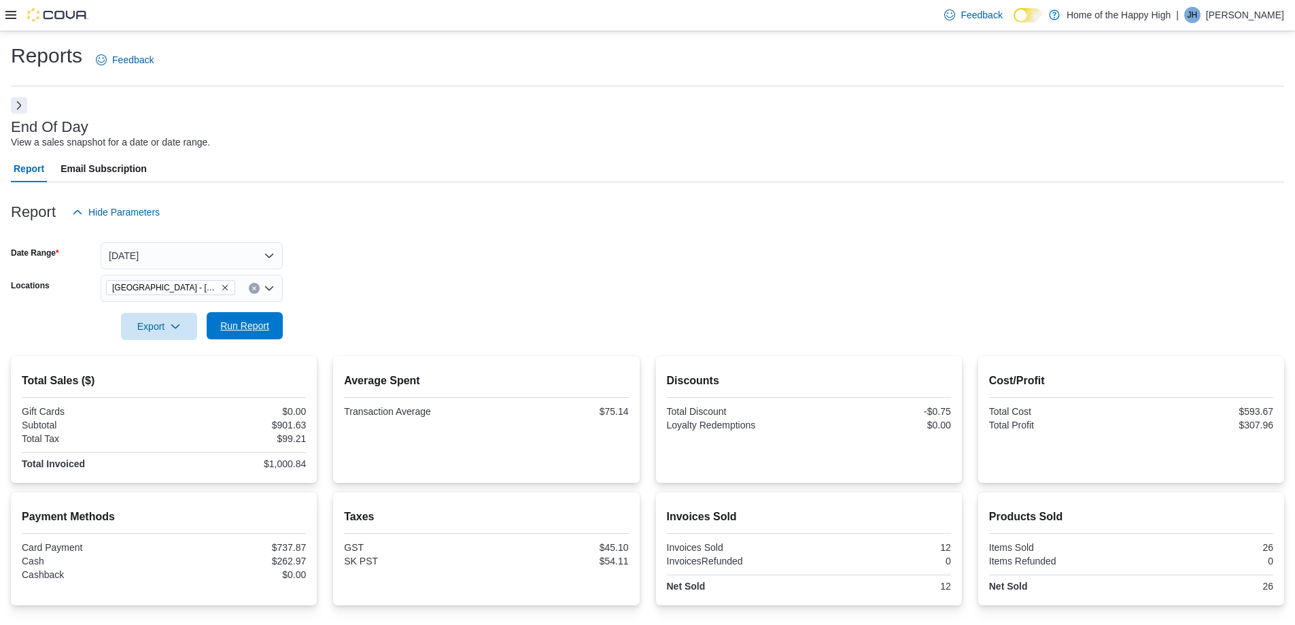
scroll to position [83, 0]
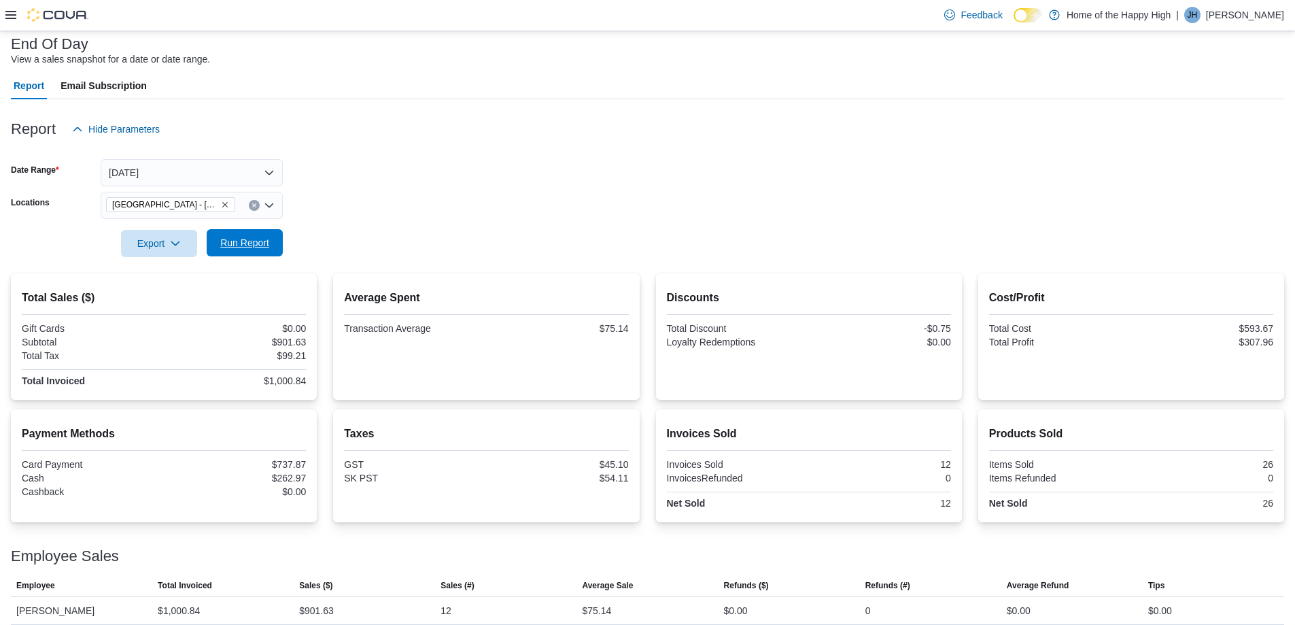
click at [247, 233] on span "Run Report" at bounding box center [245, 242] width 60 height 27
drag, startPoint x: 220, startPoint y: 180, endPoint x: 204, endPoint y: 185, distance: 17.0
click at [220, 179] on button "[DATE]" at bounding box center [192, 172] width 182 height 27
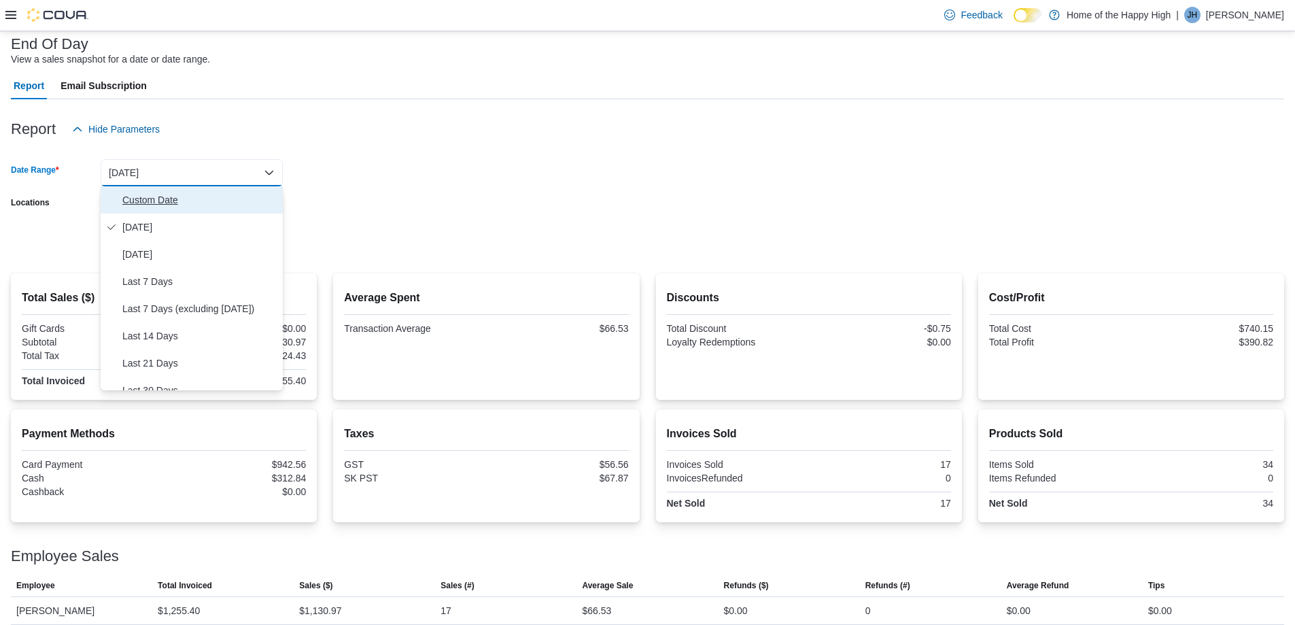
click at [162, 203] on span "Custom Date" at bounding box center [199, 200] width 155 height 16
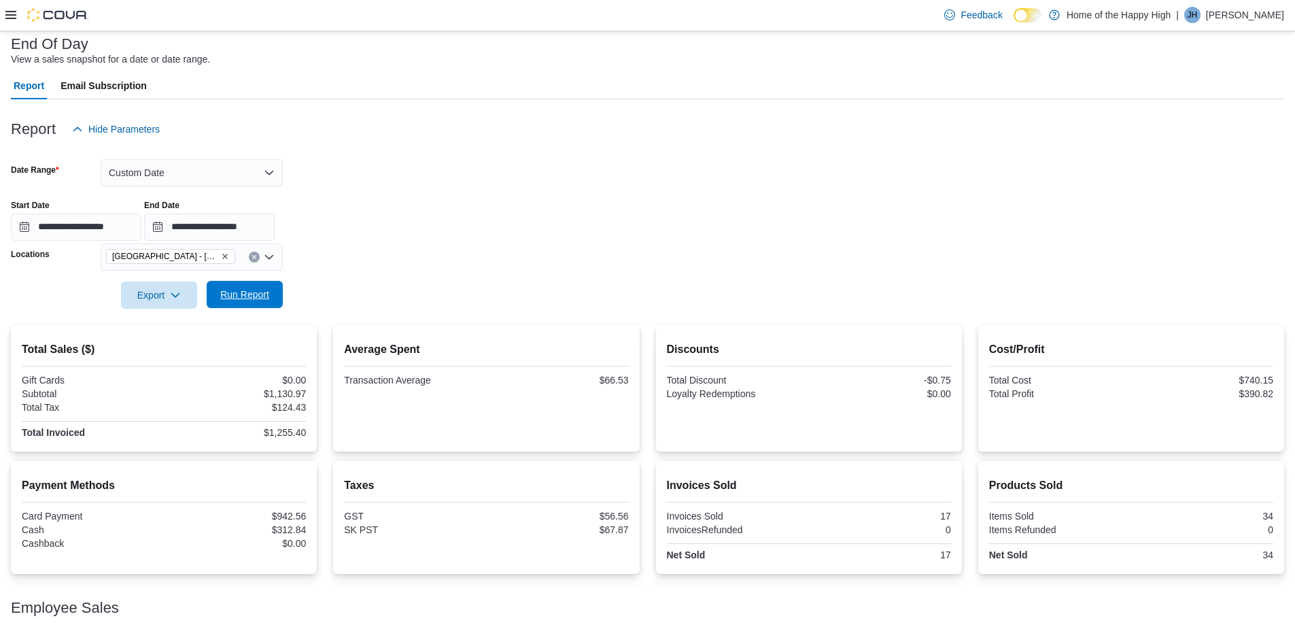
click at [256, 284] on span "Run Report" at bounding box center [245, 294] width 60 height 27
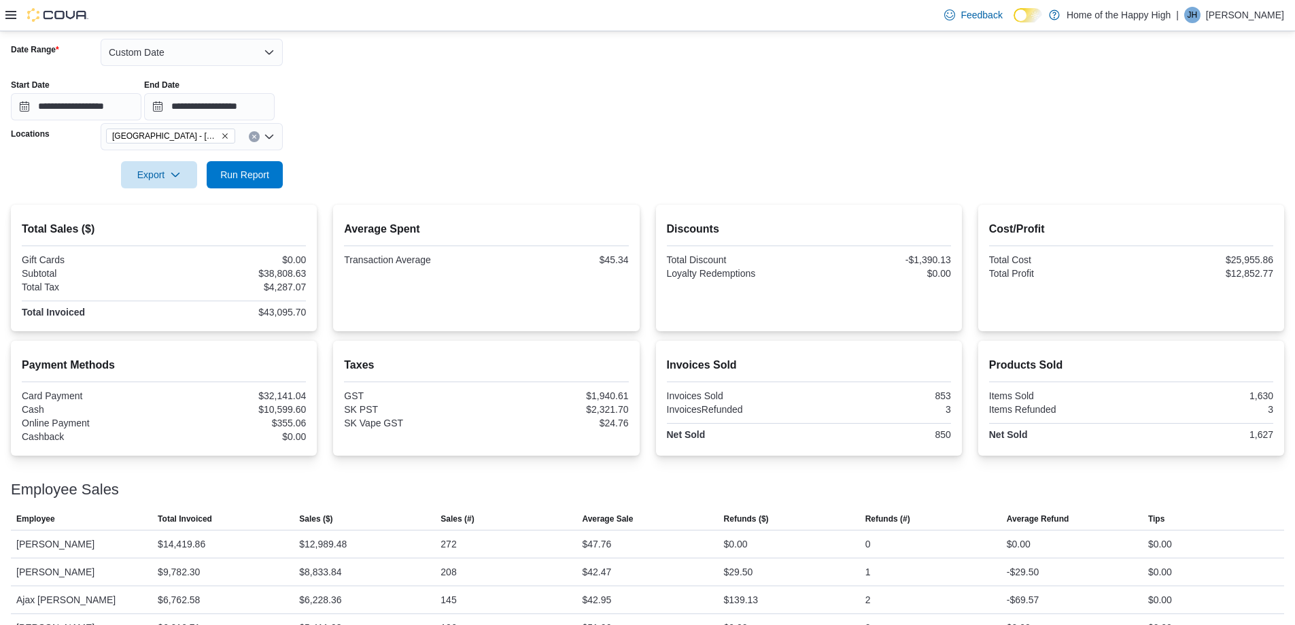
scroll to position [15, 0]
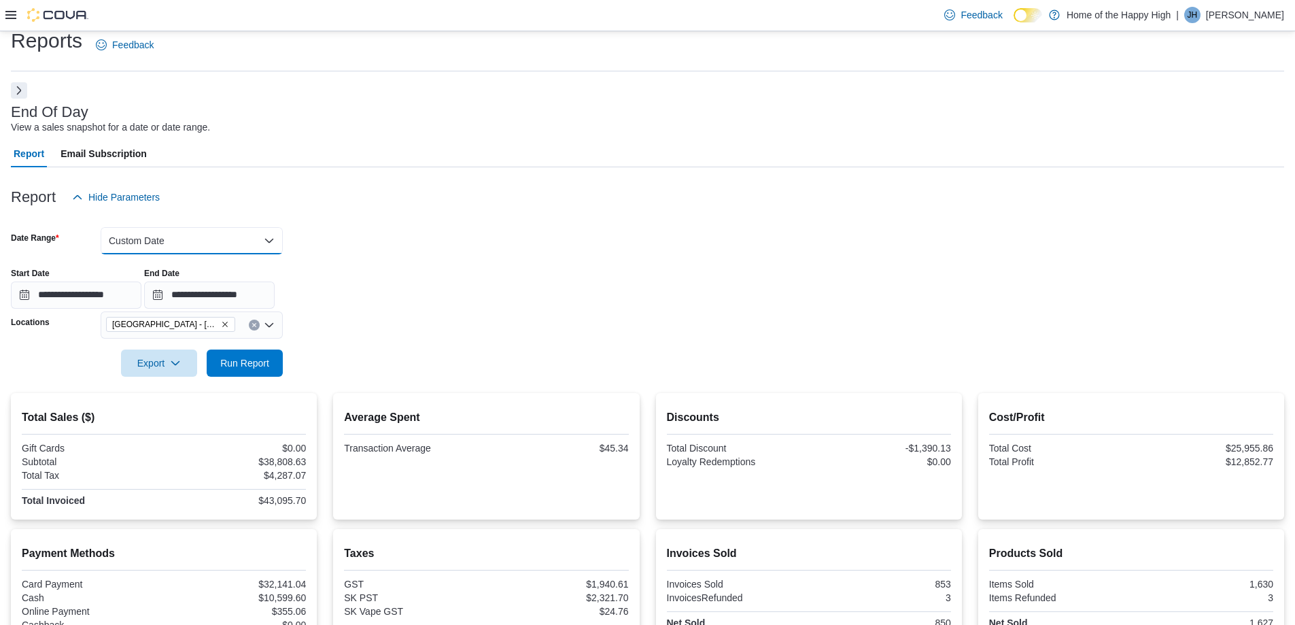
click at [207, 230] on button "Custom Date" at bounding box center [192, 240] width 182 height 27
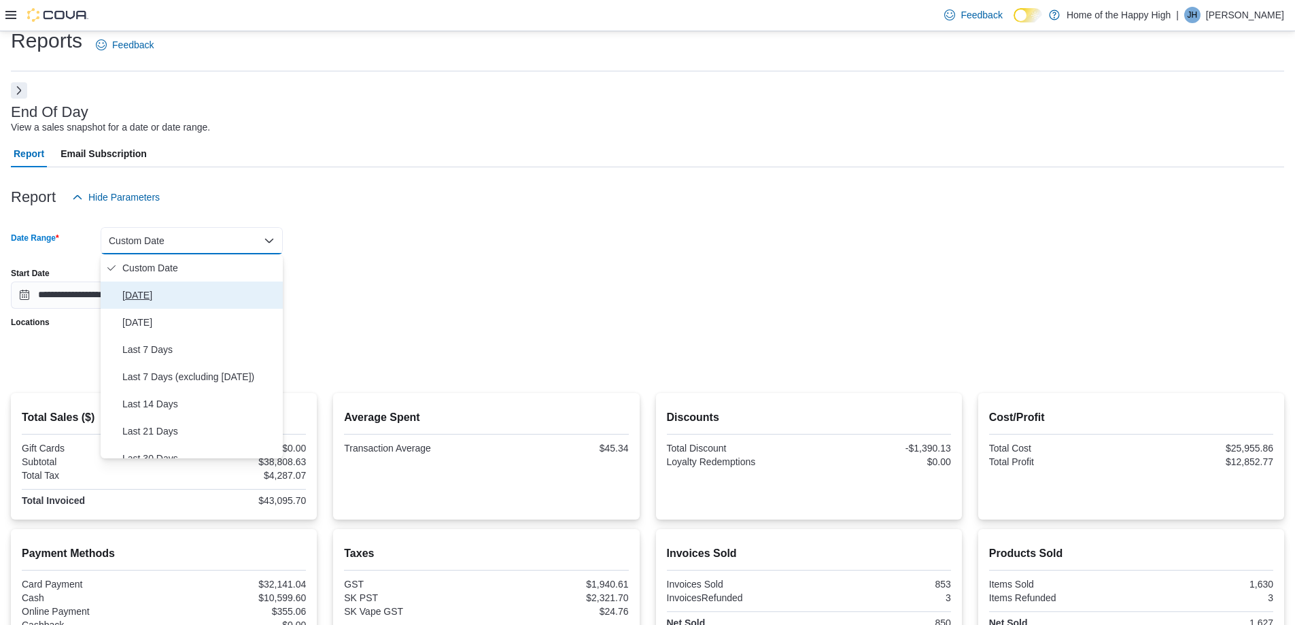
click at [135, 283] on button "[DATE]" at bounding box center [192, 294] width 182 height 27
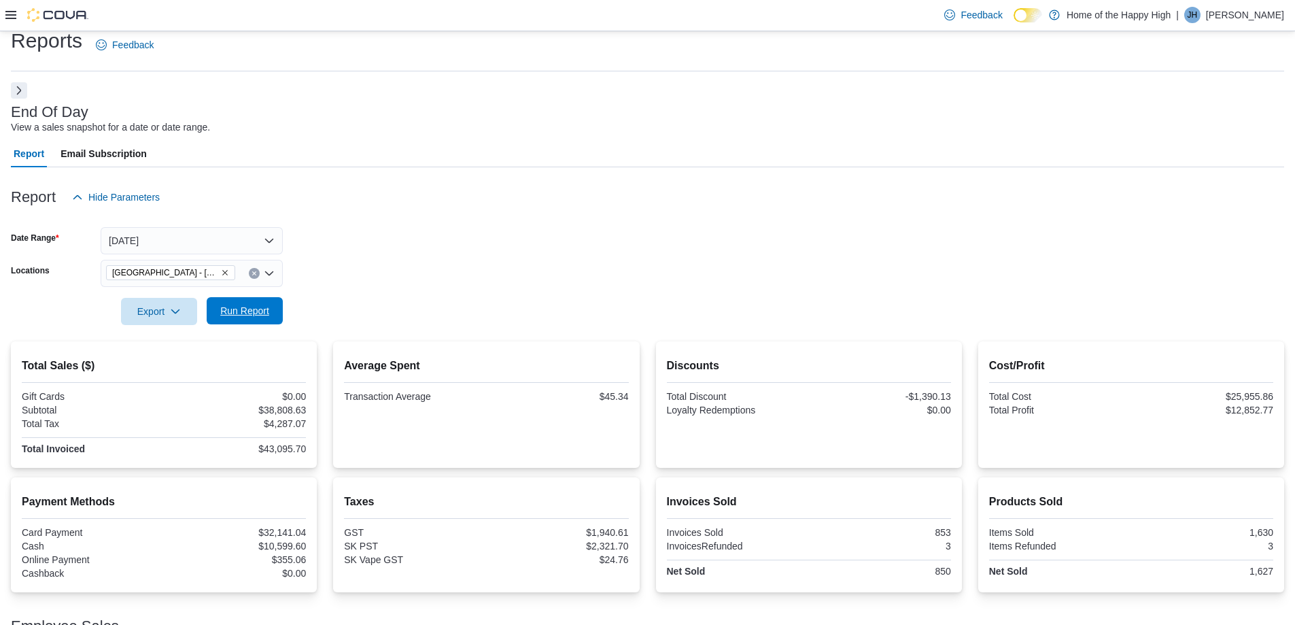
click at [249, 312] on span "Run Report" at bounding box center [244, 311] width 49 height 14
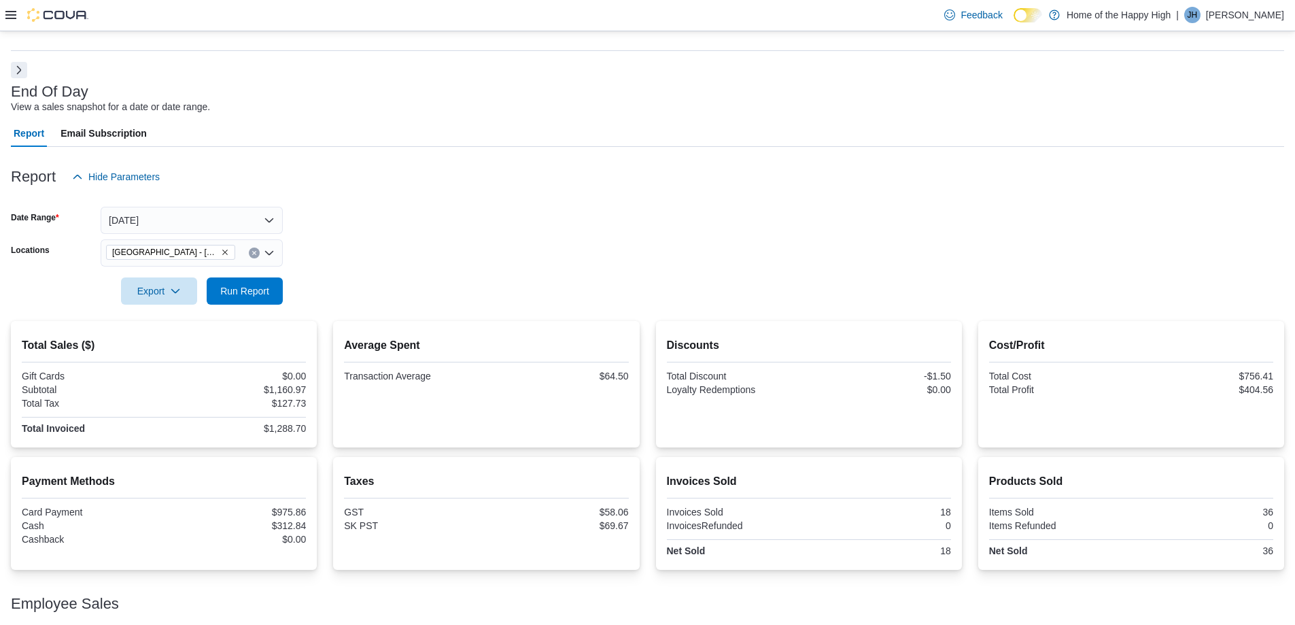
scroll to position [68, 0]
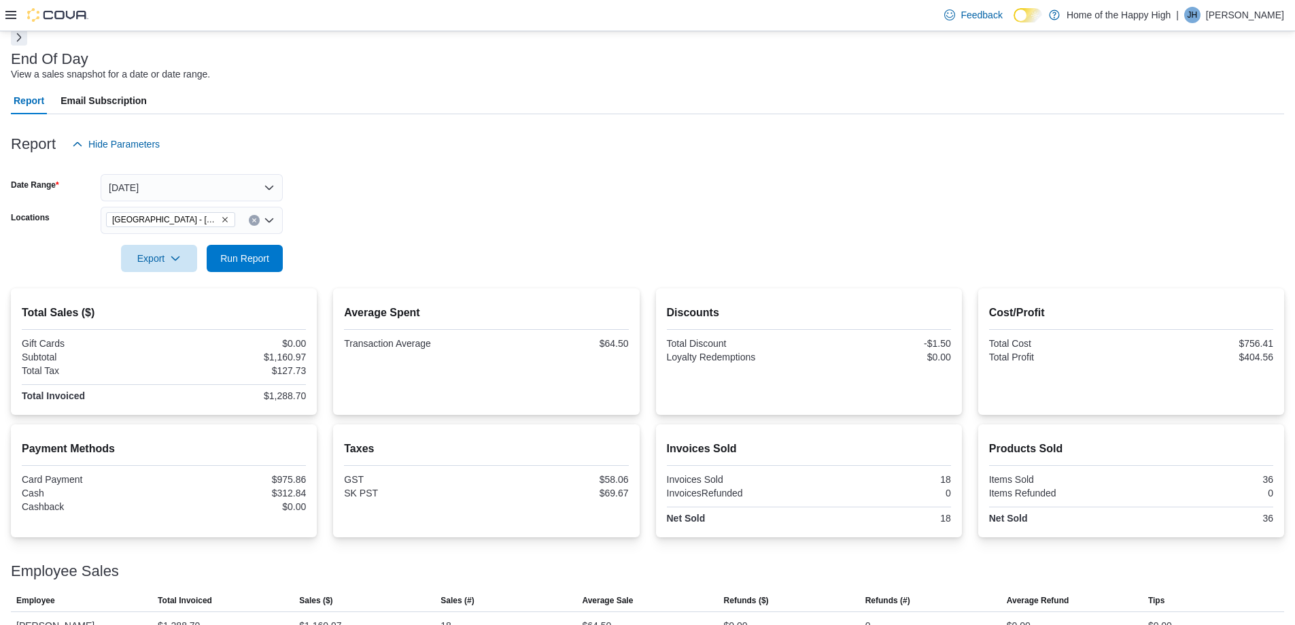
click at [256, 226] on div "[GEOGRAPHIC_DATA] - [GEOGRAPHIC_DATA] - Fire & Flower" at bounding box center [192, 220] width 182 height 27
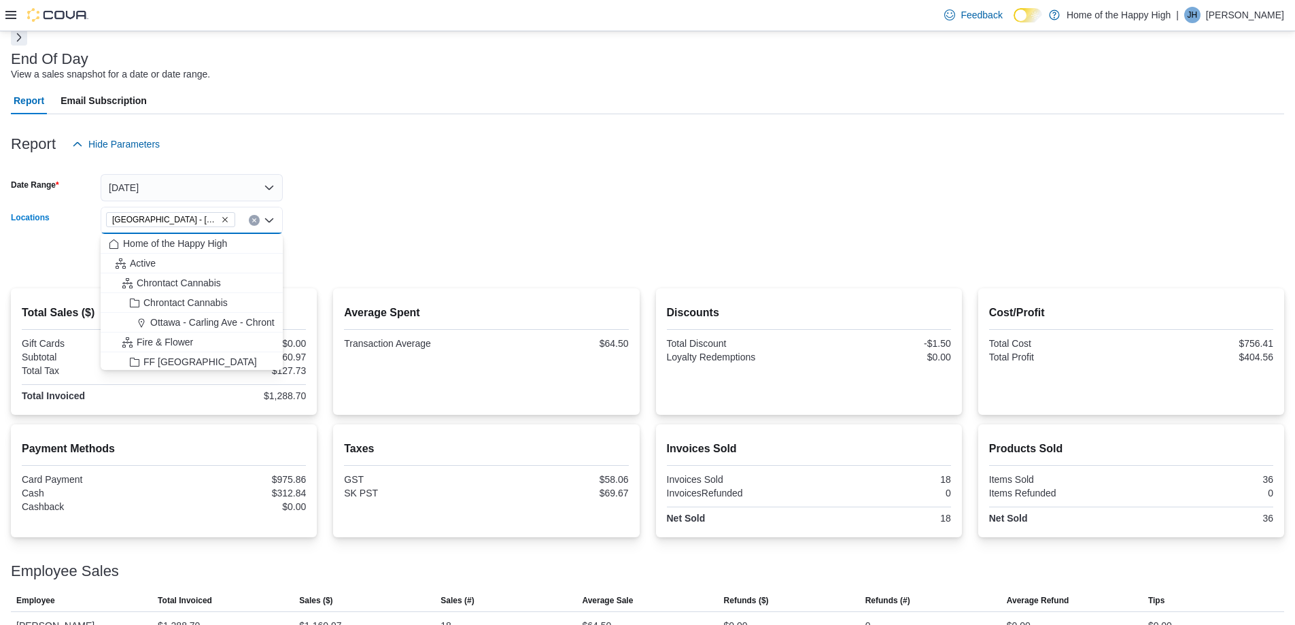
click at [251, 221] on icon "Clear input" at bounding box center [253, 219] width 5 height 5
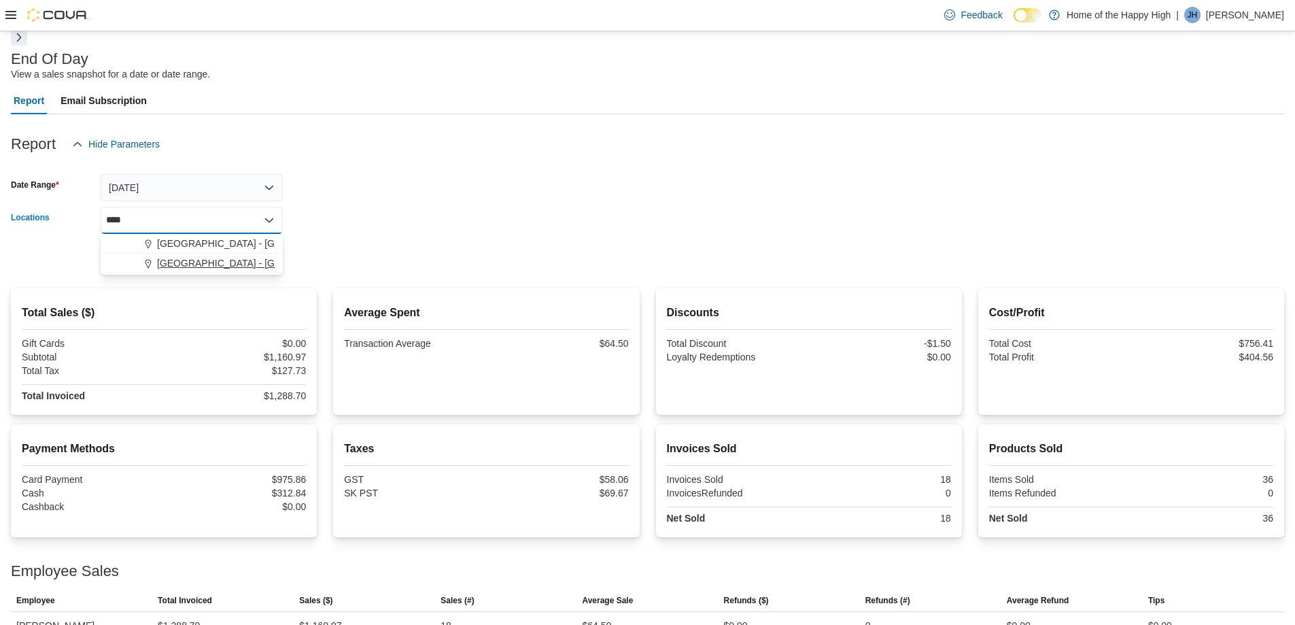
type input "****"
click at [186, 258] on span "[GEOGRAPHIC_DATA] - [GEOGRAPHIC_DATA] - Fire & Flower" at bounding box center [293, 263] width 272 height 14
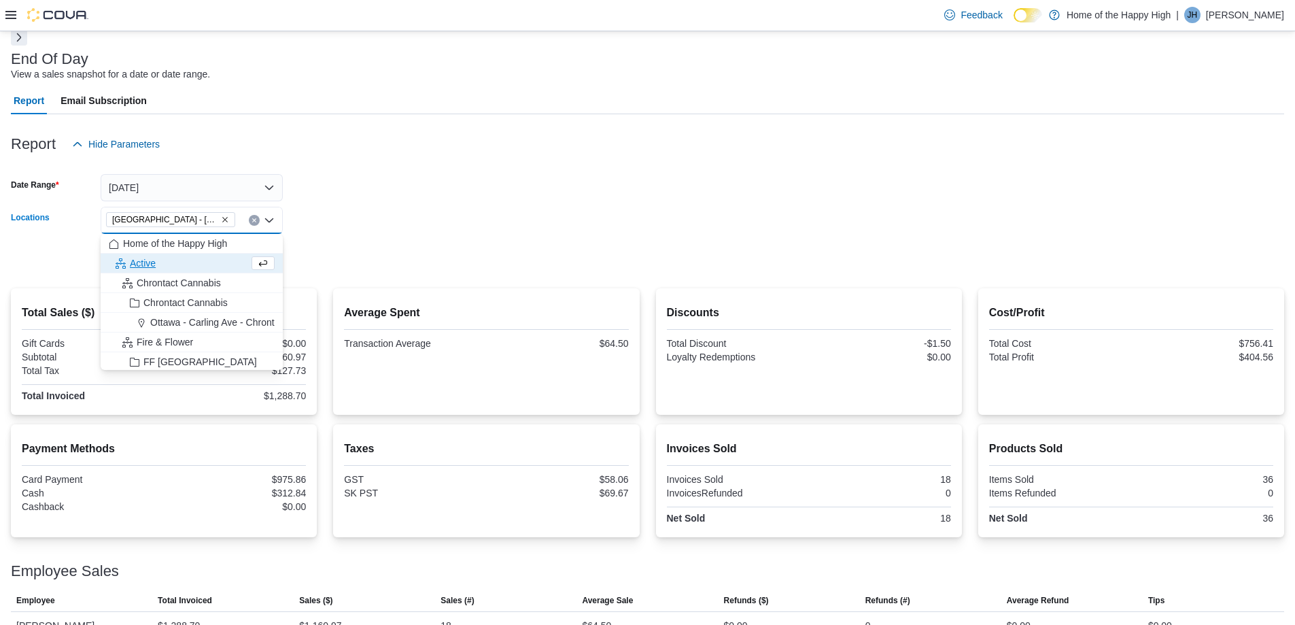
click at [406, 203] on form "Date Range [DATE] Locations [GEOGRAPHIC_DATA] - [GEOGRAPHIC_DATA] - Fire & Flow…" at bounding box center [647, 215] width 1273 height 114
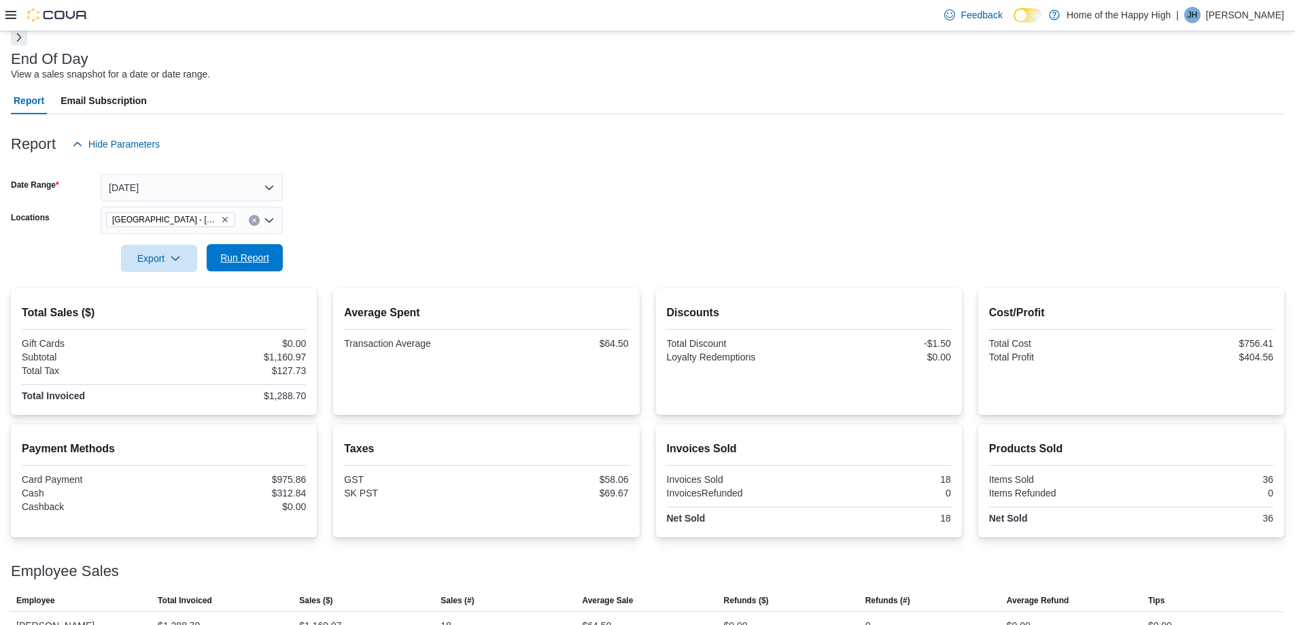
click at [237, 260] on span "Run Report" at bounding box center [244, 258] width 49 height 14
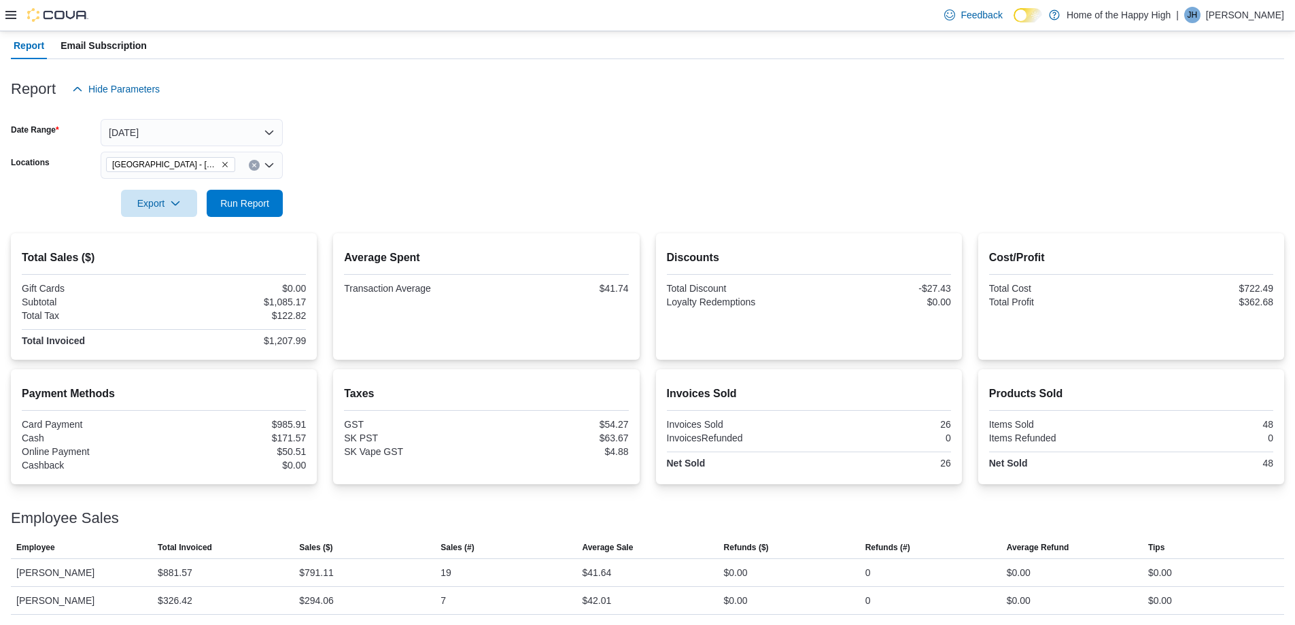
scroll to position [124, 0]
click at [254, 163] on icon "Clear input" at bounding box center [253, 164] width 5 height 5
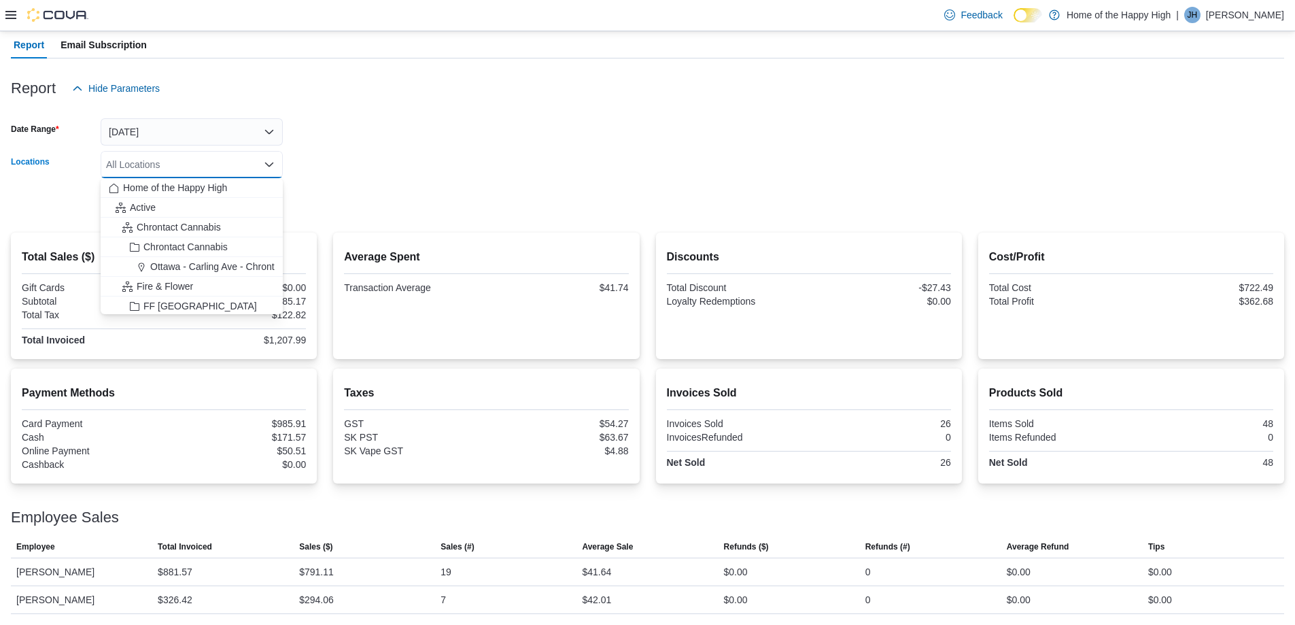
click at [240, 164] on div "All Locations Combo box. Selected. Combo box input. All Locations. Type some te…" at bounding box center [192, 164] width 182 height 27
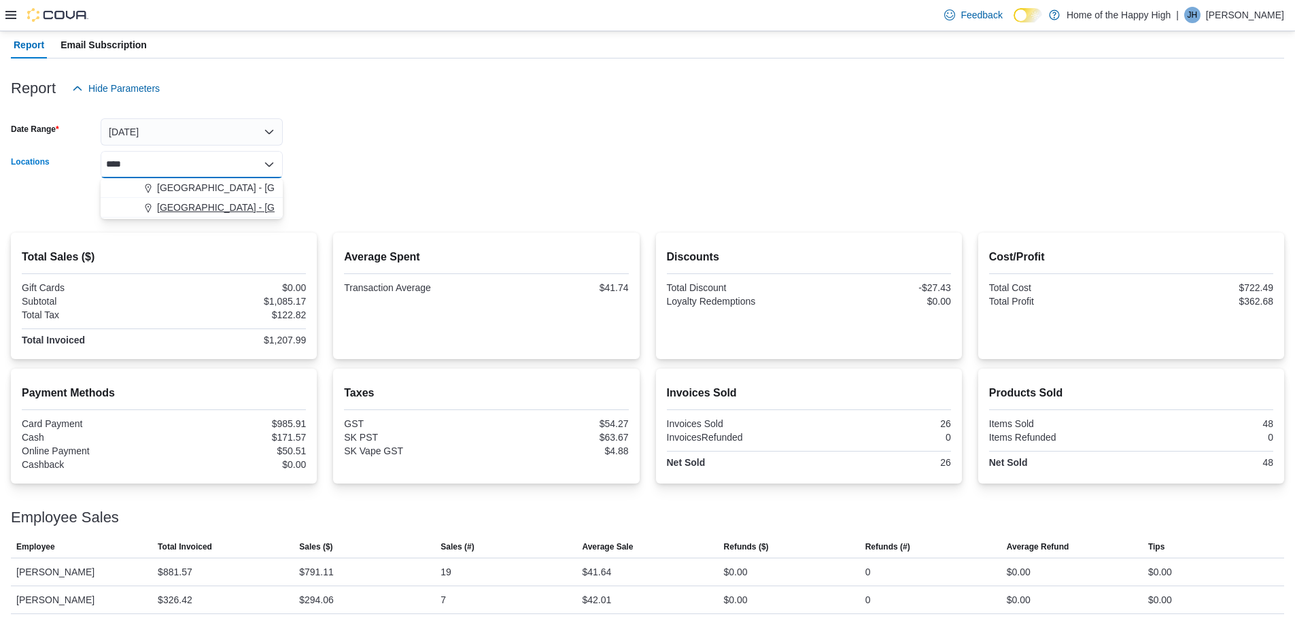
type input "****"
click at [229, 211] on span "[GEOGRAPHIC_DATA] - [GEOGRAPHIC_DATA] - Fire & Flower" at bounding box center [293, 208] width 272 height 14
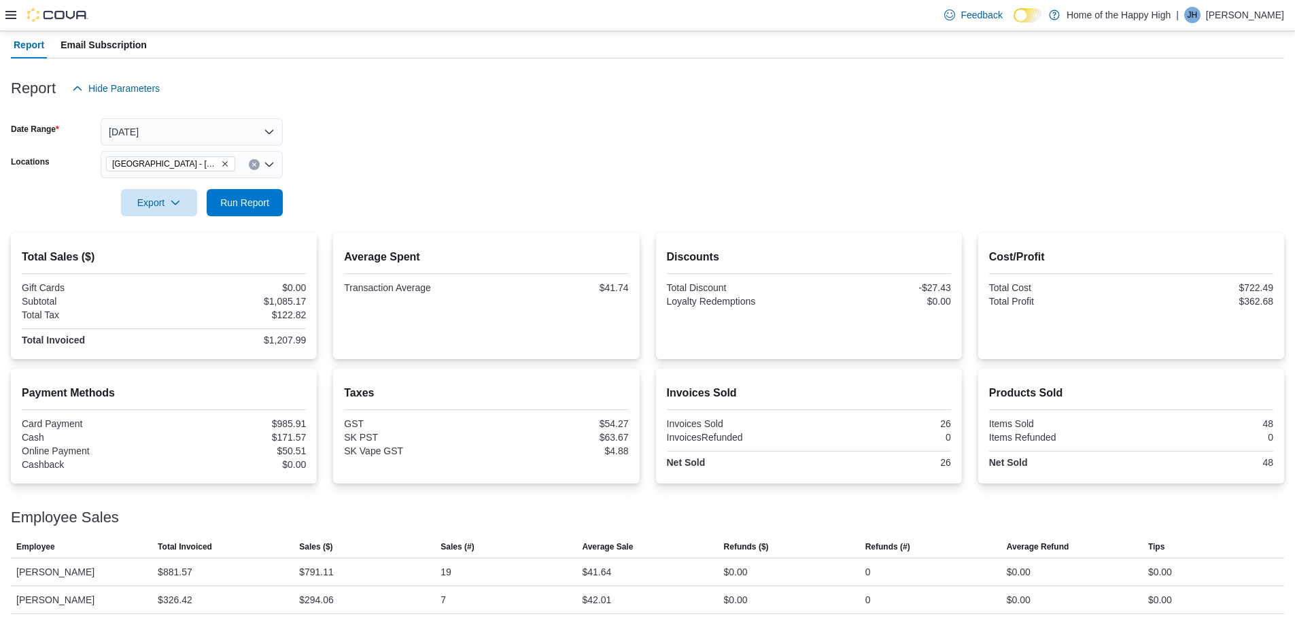
click at [368, 166] on form "Date Range [DATE] Locations [GEOGRAPHIC_DATA] - [GEOGRAPHIC_DATA] - Fire & Flow…" at bounding box center [647, 159] width 1273 height 114
click at [260, 199] on span "Run Report" at bounding box center [244, 202] width 49 height 14
drag, startPoint x: 254, startPoint y: 160, endPoint x: 240, endPoint y: 160, distance: 14.3
click at [253, 160] on button "Clear input" at bounding box center [254, 164] width 11 height 11
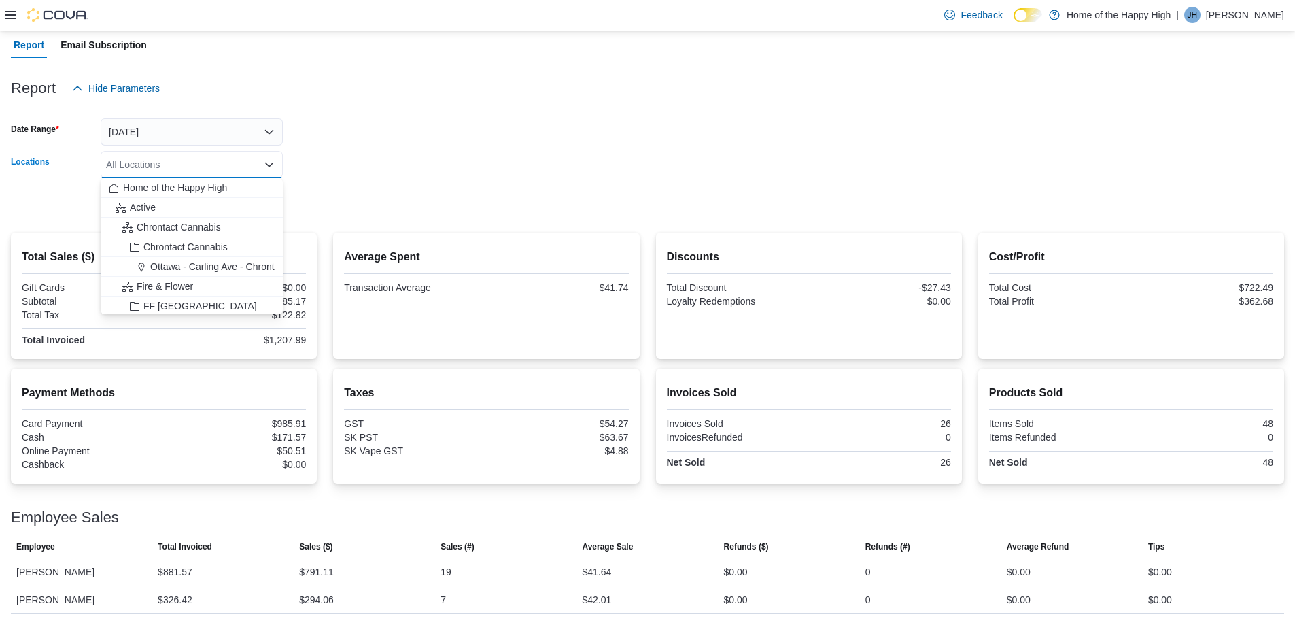
click at [234, 160] on div "All Locations" at bounding box center [192, 164] width 182 height 27
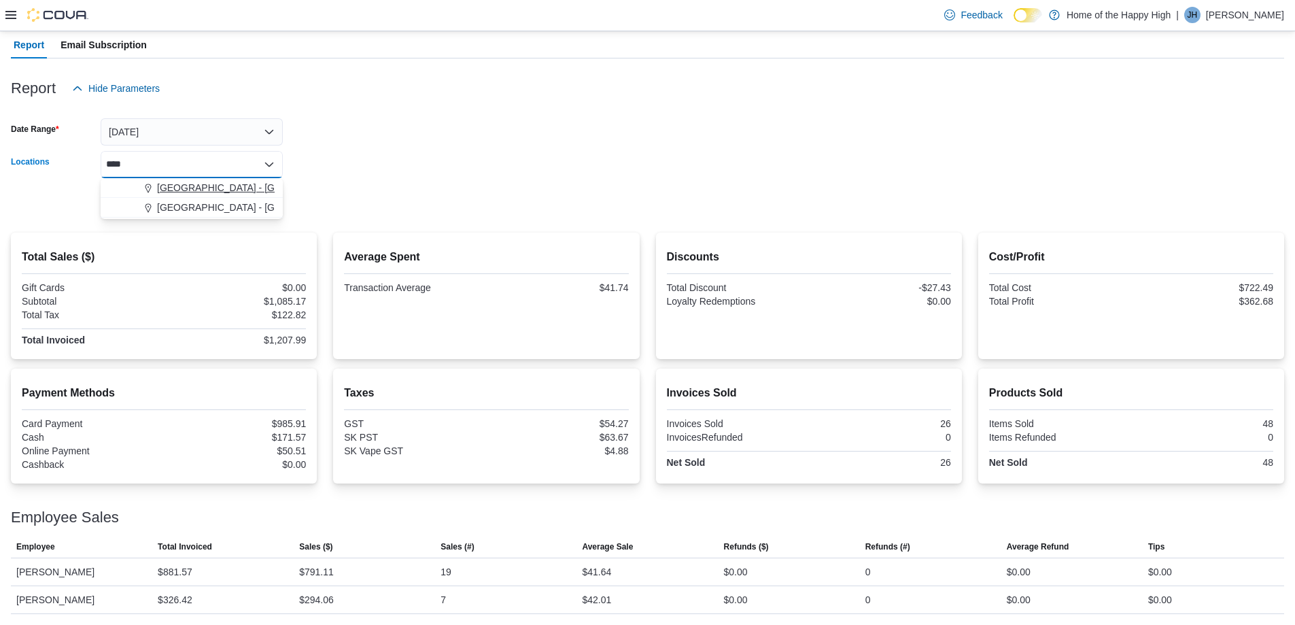
type input "****"
click at [228, 179] on button "[GEOGRAPHIC_DATA] - [GEOGRAPHIC_DATA] - Fire & Flower" at bounding box center [192, 188] width 182 height 20
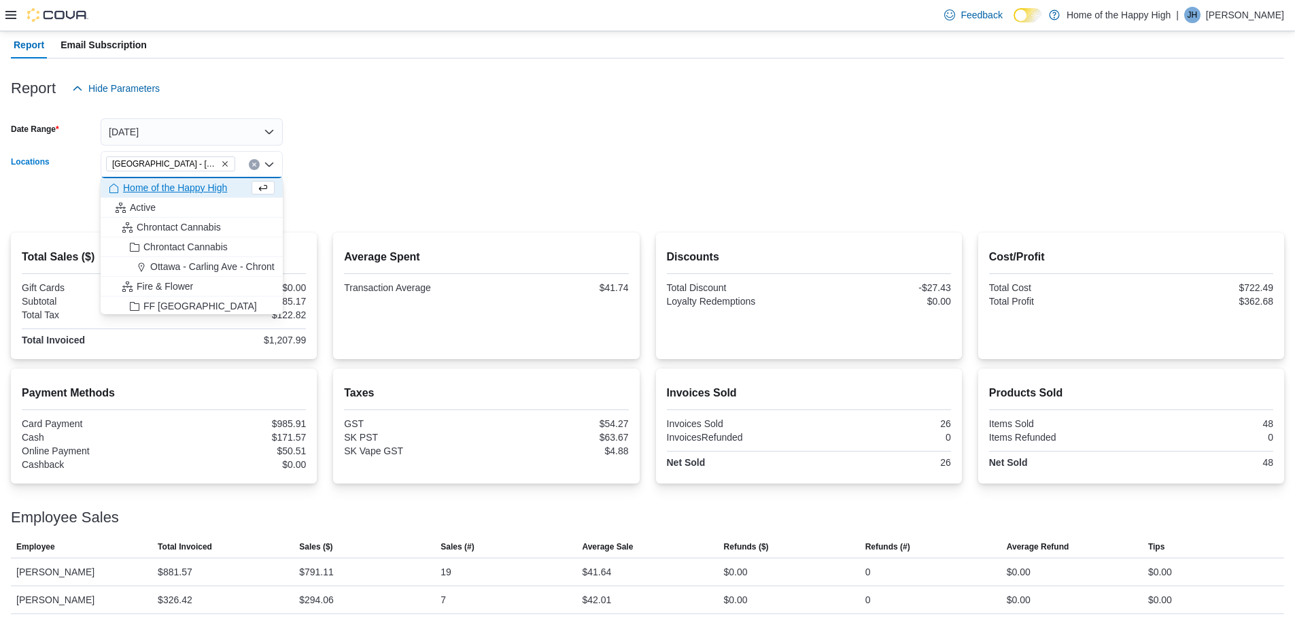
click at [481, 153] on form "Date Range [DATE] Locations [GEOGRAPHIC_DATA] - [GEOGRAPHIC_DATA] - Fire & Flow…" at bounding box center [647, 159] width 1273 height 114
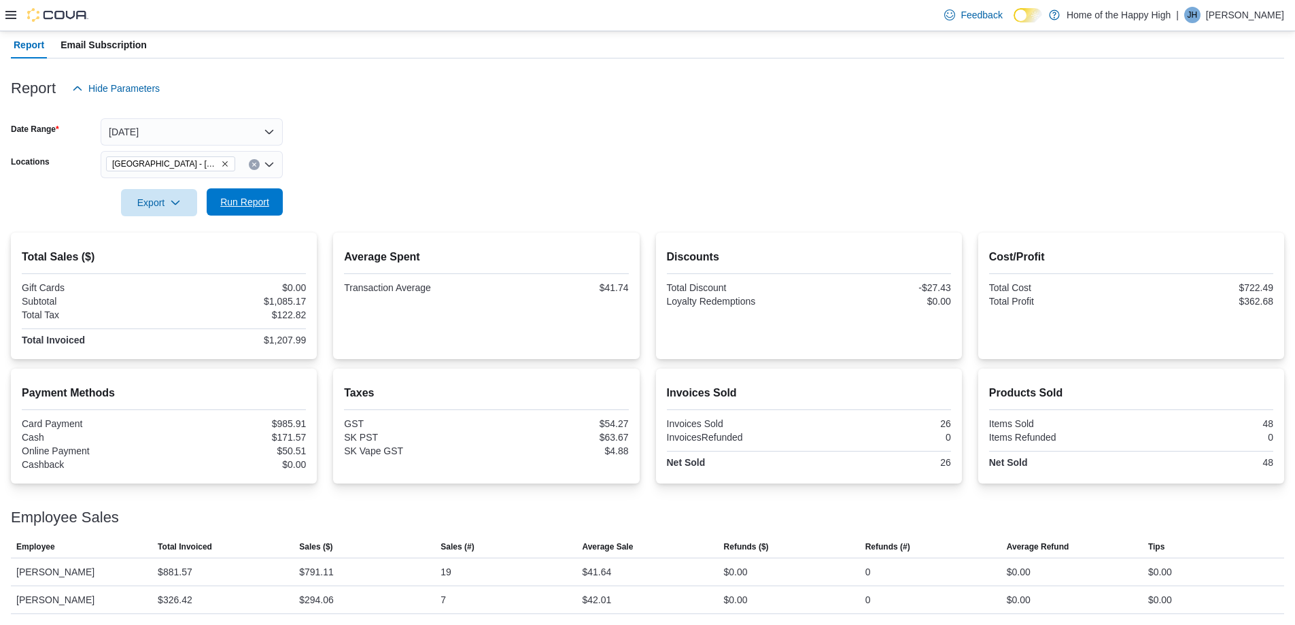
click at [242, 201] on span "Run Report" at bounding box center [244, 202] width 49 height 14
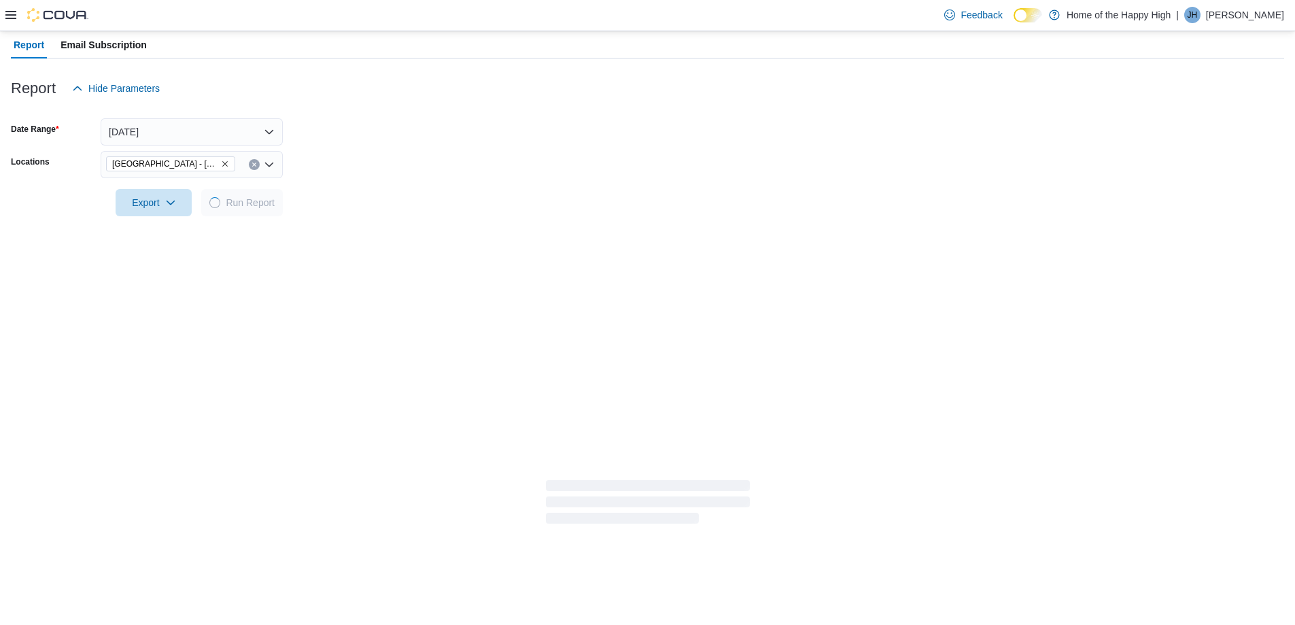
scroll to position [94, 0]
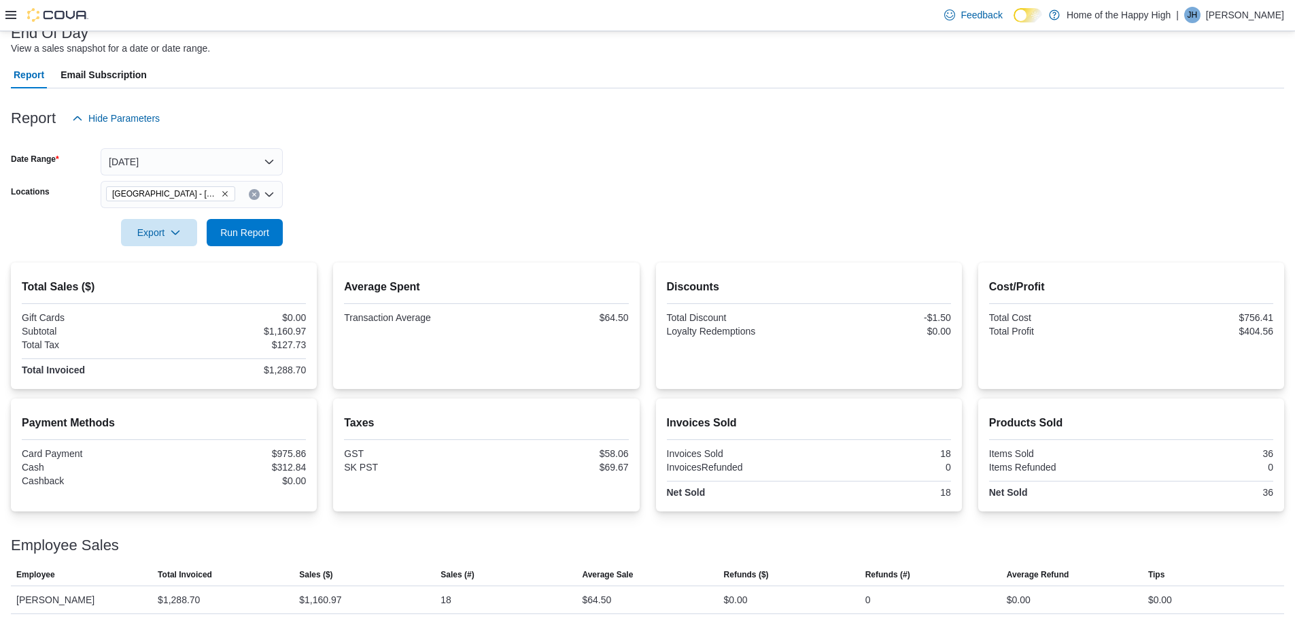
click at [245, 248] on div at bounding box center [647, 254] width 1273 height 16
click at [245, 243] on span "Run Report" at bounding box center [245, 231] width 60 height 27
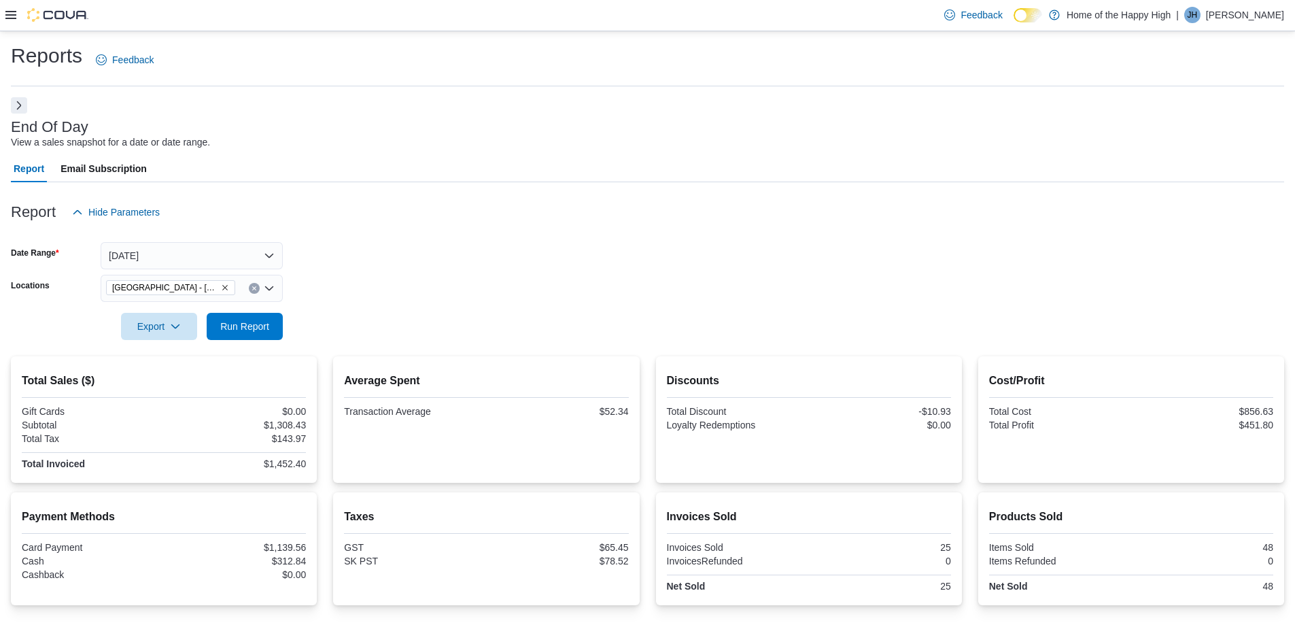
scroll to position [122, 0]
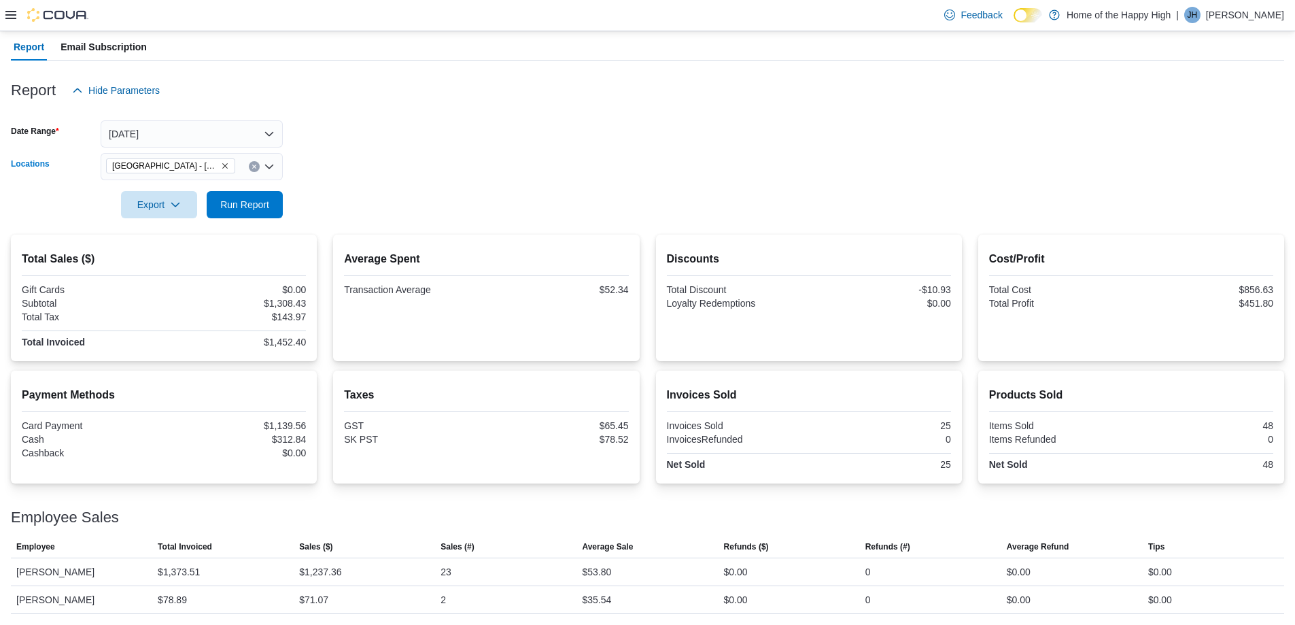
click at [251, 164] on icon "Clear input" at bounding box center [253, 166] width 5 height 5
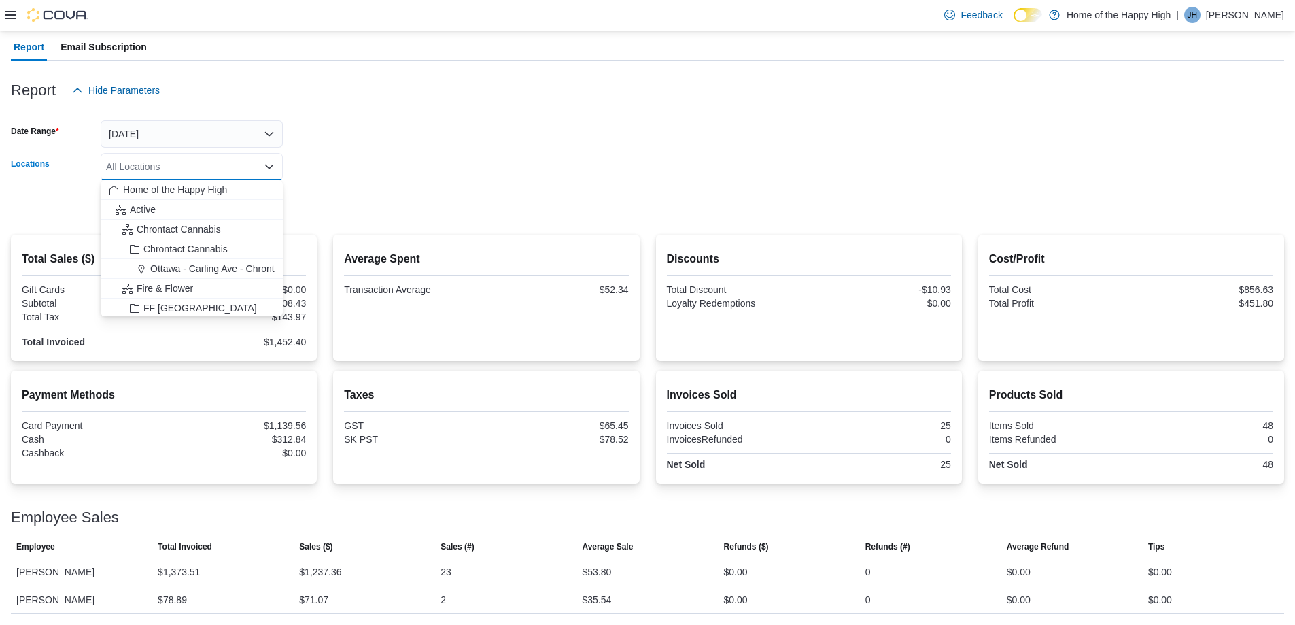
click at [197, 171] on div "All Locations" at bounding box center [192, 166] width 182 height 27
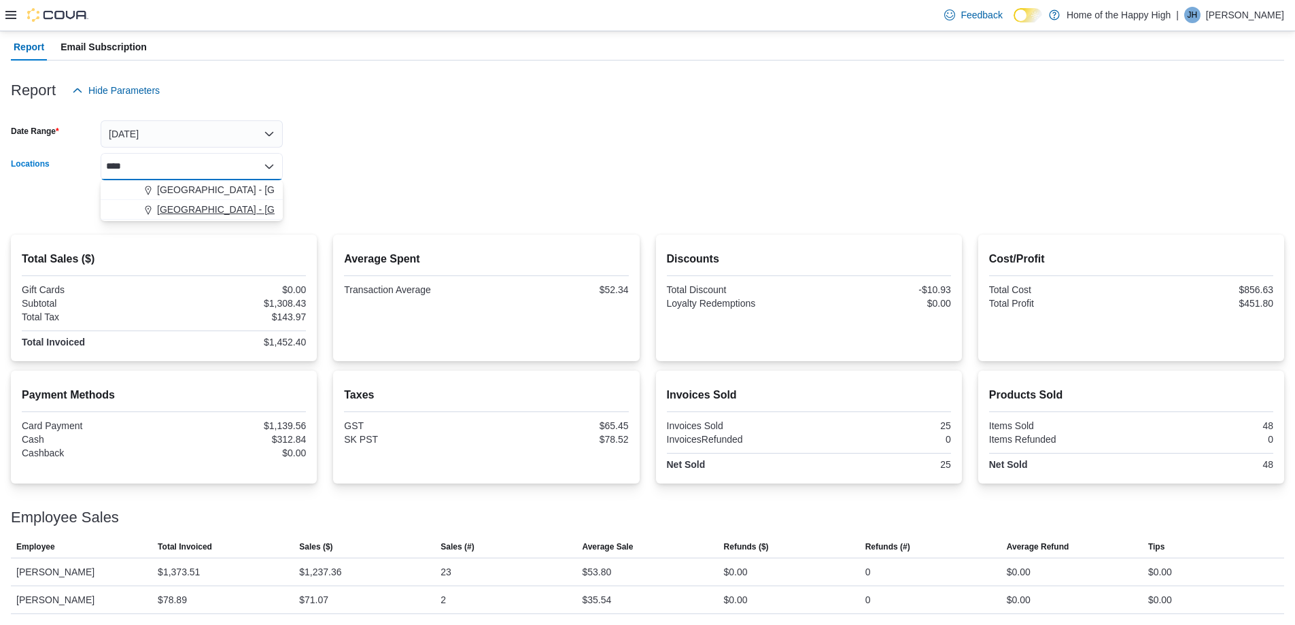
type input "****"
click at [200, 209] on span "[GEOGRAPHIC_DATA] - [GEOGRAPHIC_DATA] - Fire & Flower" at bounding box center [293, 210] width 272 height 14
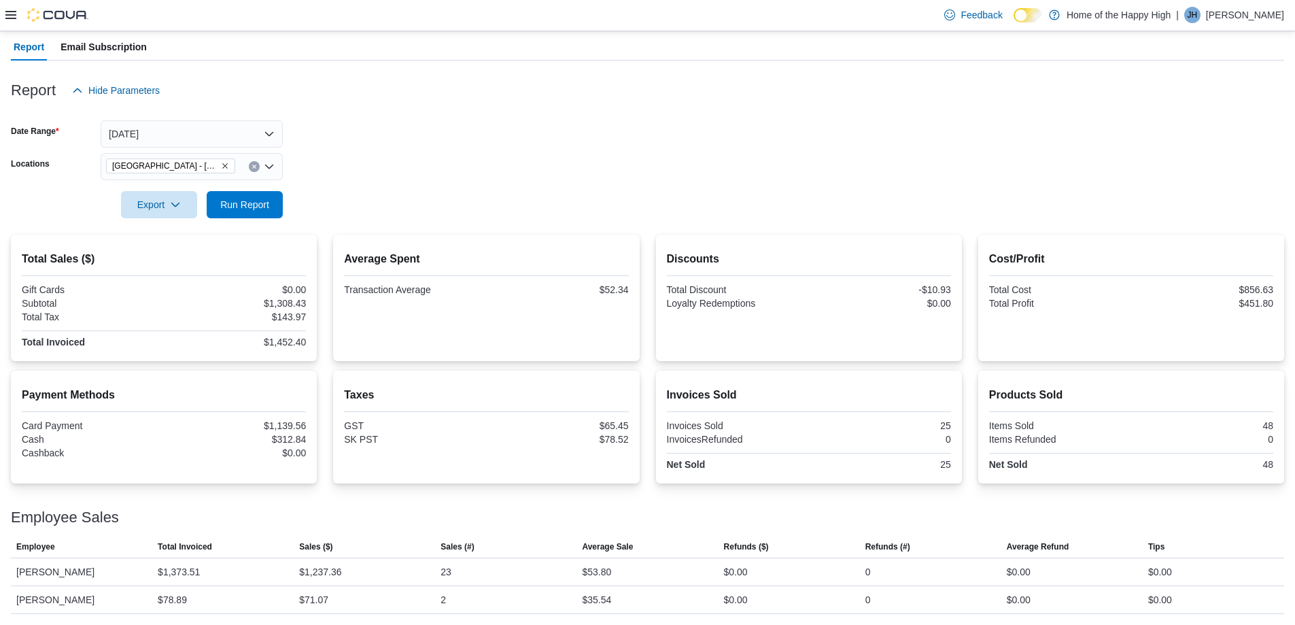
click at [407, 175] on form "Date Range [DATE] Locations [GEOGRAPHIC_DATA] - [GEOGRAPHIC_DATA] - Fire & Flow…" at bounding box center [647, 161] width 1273 height 114
click at [253, 203] on span "Run Report" at bounding box center [244, 204] width 49 height 14
click at [253, 164] on icon "Clear input" at bounding box center [253, 164] width 5 height 5
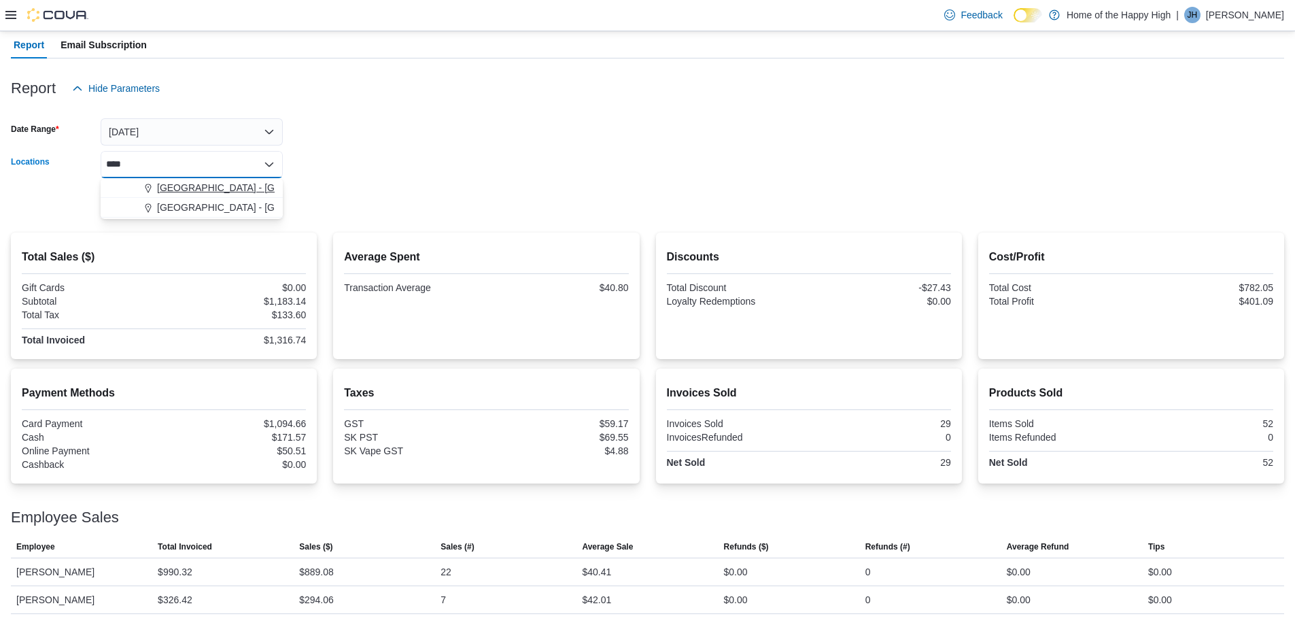
type input "****"
click at [222, 180] on button "[GEOGRAPHIC_DATA] - [GEOGRAPHIC_DATA] - Fire & Flower" at bounding box center [192, 188] width 182 height 20
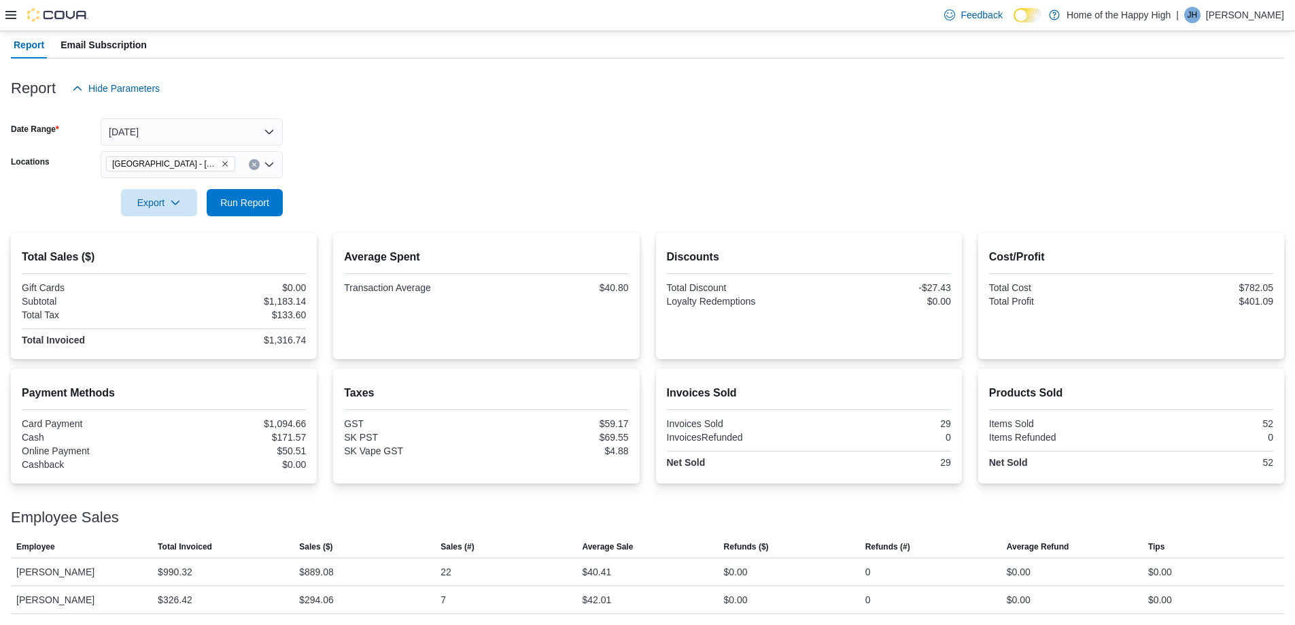
drag, startPoint x: 447, startPoint y: 159, endPoint x: 260, endPoint y: 212, distance: 194.3
click at [446, 159] on form "Date Range [DATE] Locations [GEOGRAPHIC_DATA] - [GEOGRAPHIC_DATA] - Fire & Flow…" at bounding box center [647, 159] width 1273 height 114
click at [250, 209] on span "Run Report" at bounding box center [245, 201] width 60 height 27
click at [258, 201] on span "Run Report" at bounding box center [244, 204] width 49 height 14
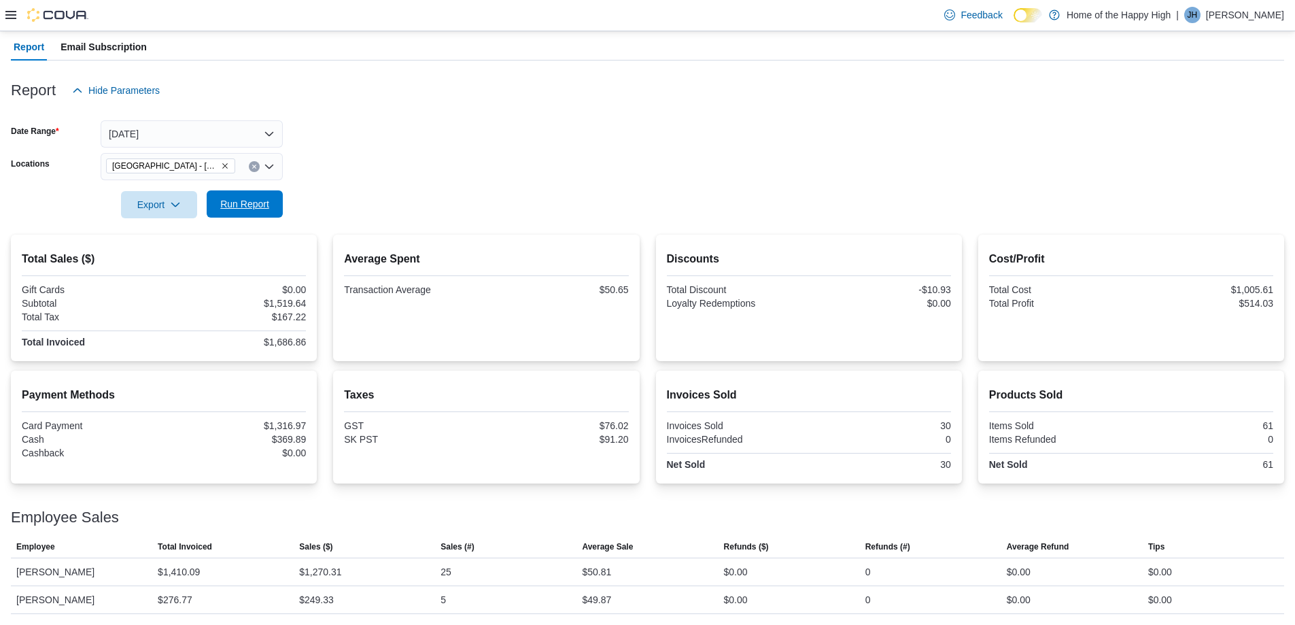
click at [237, 211] on span "Run Report" at bounding box center [245, 203] width 60 height 27
click at [240, 198] on span "Run Report" at bounding box center [244, 204] width 49 height 14
click at [237, 214] on span "Run Report" at bounding box center [245, 203] width 60 height 27
drag, startPoint x: 252, startPoint y: 158, endPoint x: 249, endPoint y: 182, distance: 24.0
click at [252, 162] on div "[GEOGRAPHIC_DATA] - [GEOGRAPHIC_DATA] - Fire & Flower" at bounding box center [192, 166] width 182 height 27
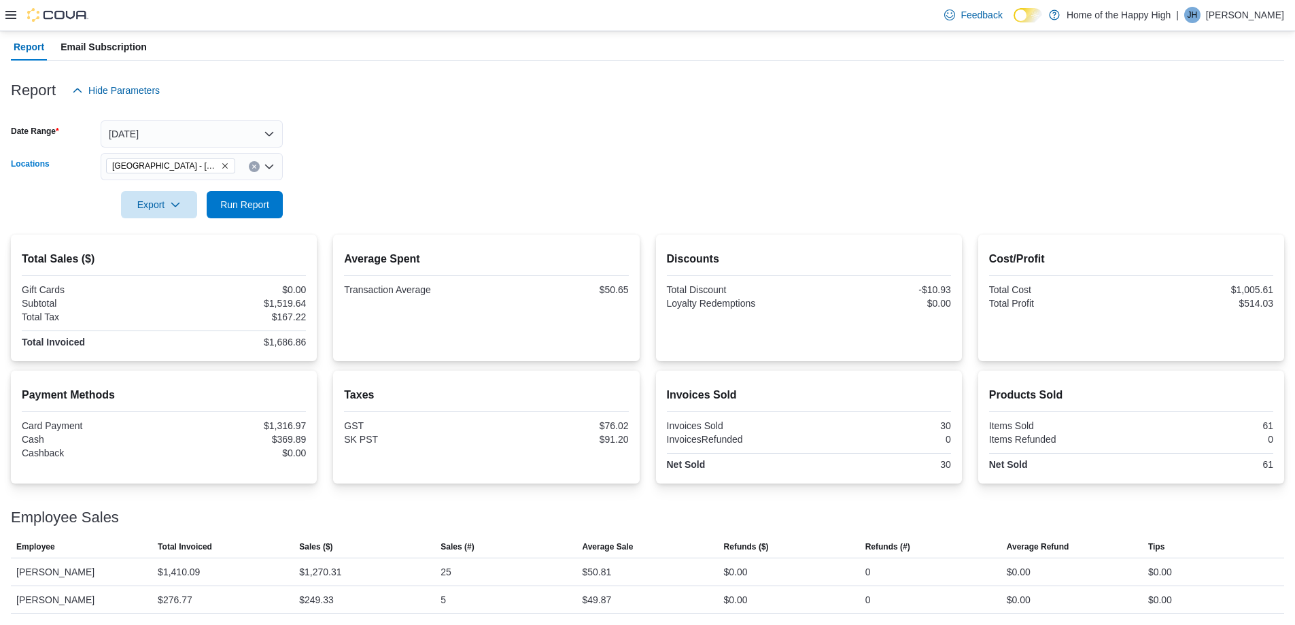
click at [258, 165] on button "Clear input" at bounding box center [254, 166] width 11 height 11
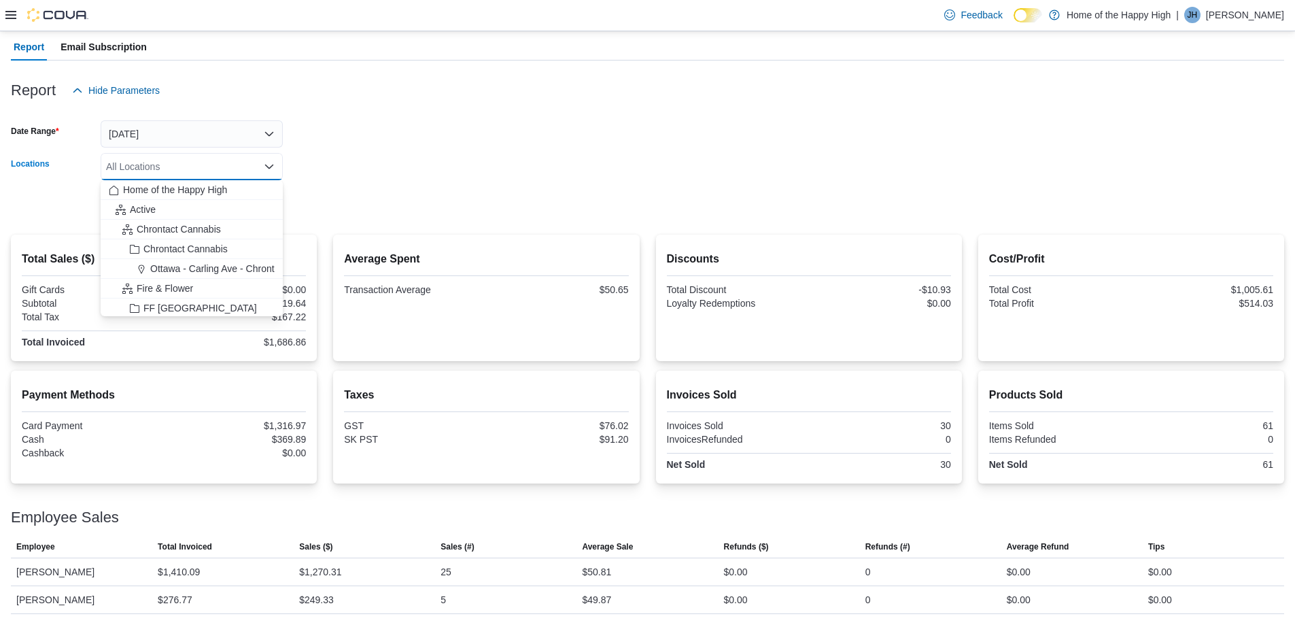
click at [224, 169] on div "All Locations" at bounding box center [192, 166] width 182 height 27
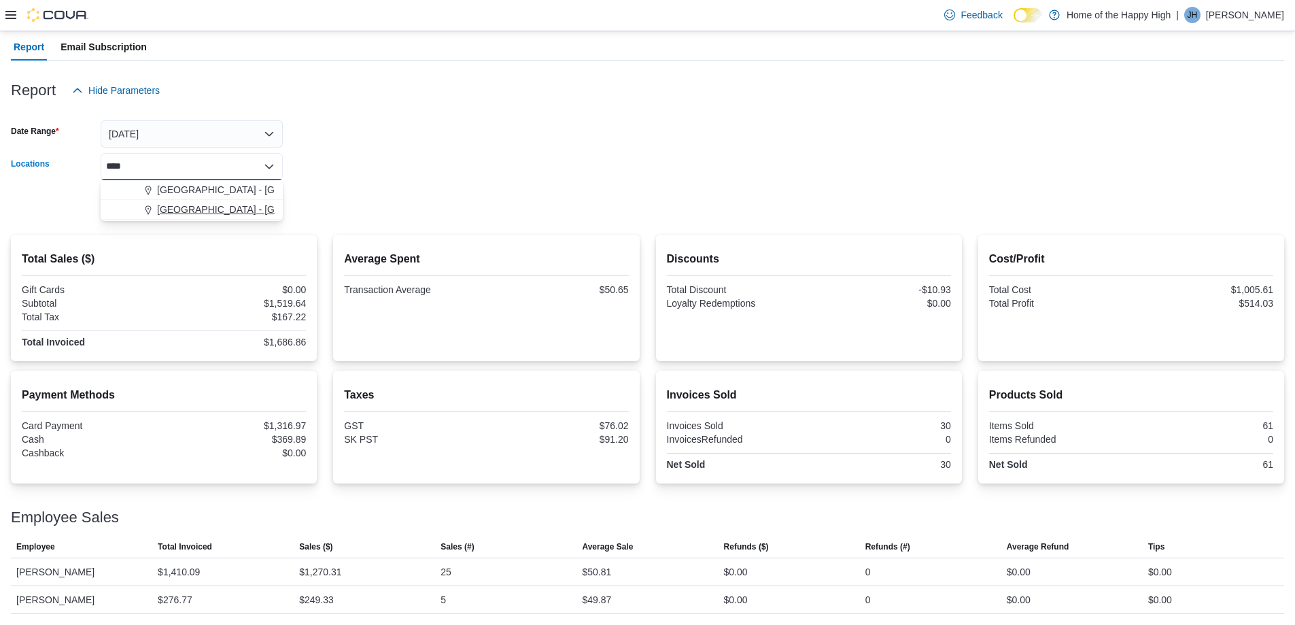
type input "****"
click at [220, 213] on span "[GEOGRAPHIC_DATA] - [GEOGRAPHIC_DATA] - Fire & Flower" at bounding box center [293, 210] width 272 height 14
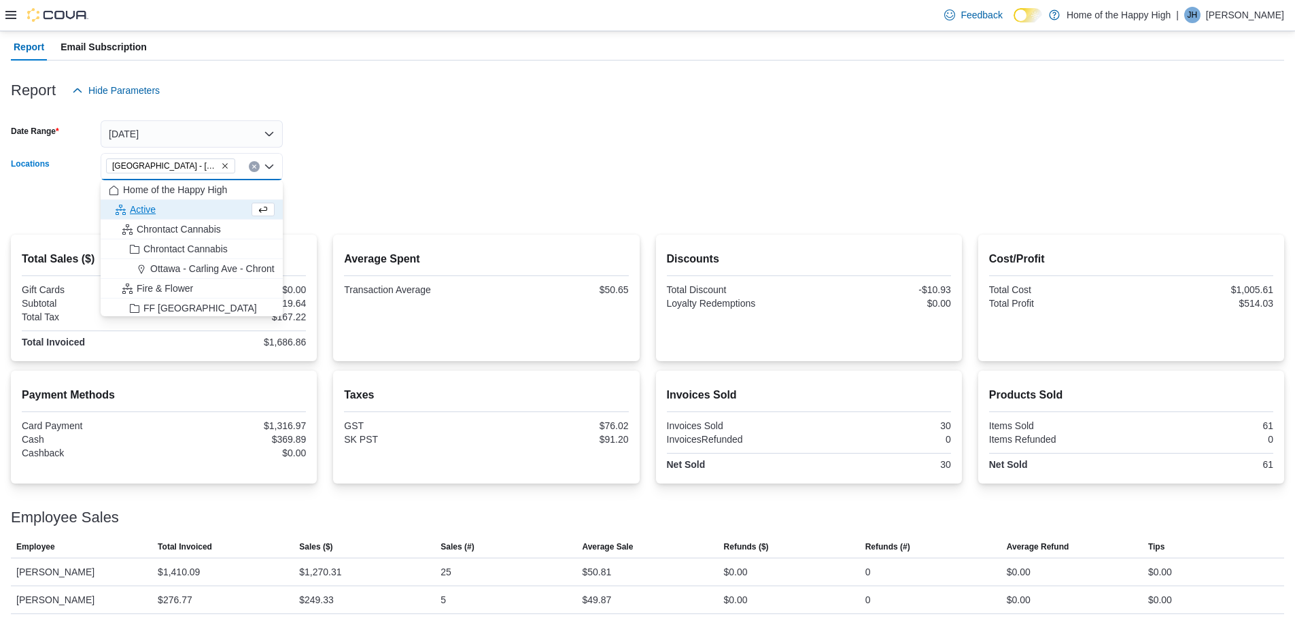
click at [388, 171] on form "Date Range [DATE] Locations [GEOGRAPHIC_DATA] - [GEOGRAPHIC_DATA] - Fire & Flow…" at bounding box center [647, 161] width 1273 height 114
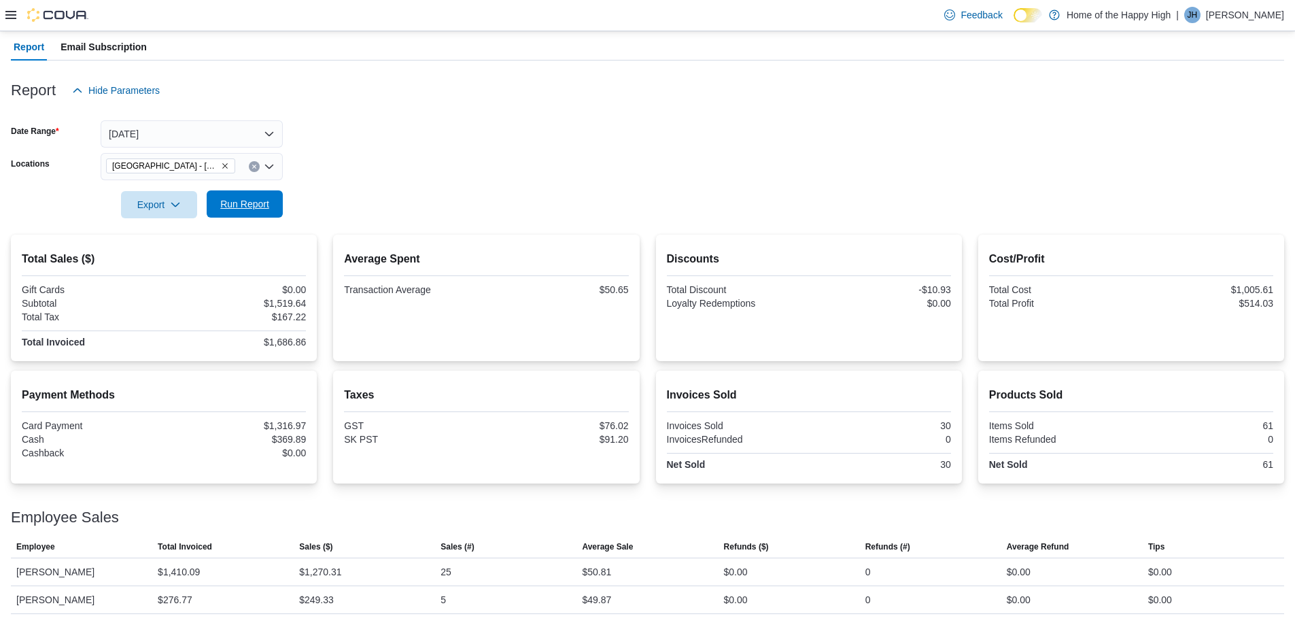
click at [251, 205] on span "Run Report" at bounding box center [244, 204] width 49 height 14
drag, startPoint x: 251, startPoint y: 166, endPoint x: 196, endPoint y: 177, distance: 55.6
click at [251, 167] on button "Clear input" at bounding box center [254, 166] width 11 height 11
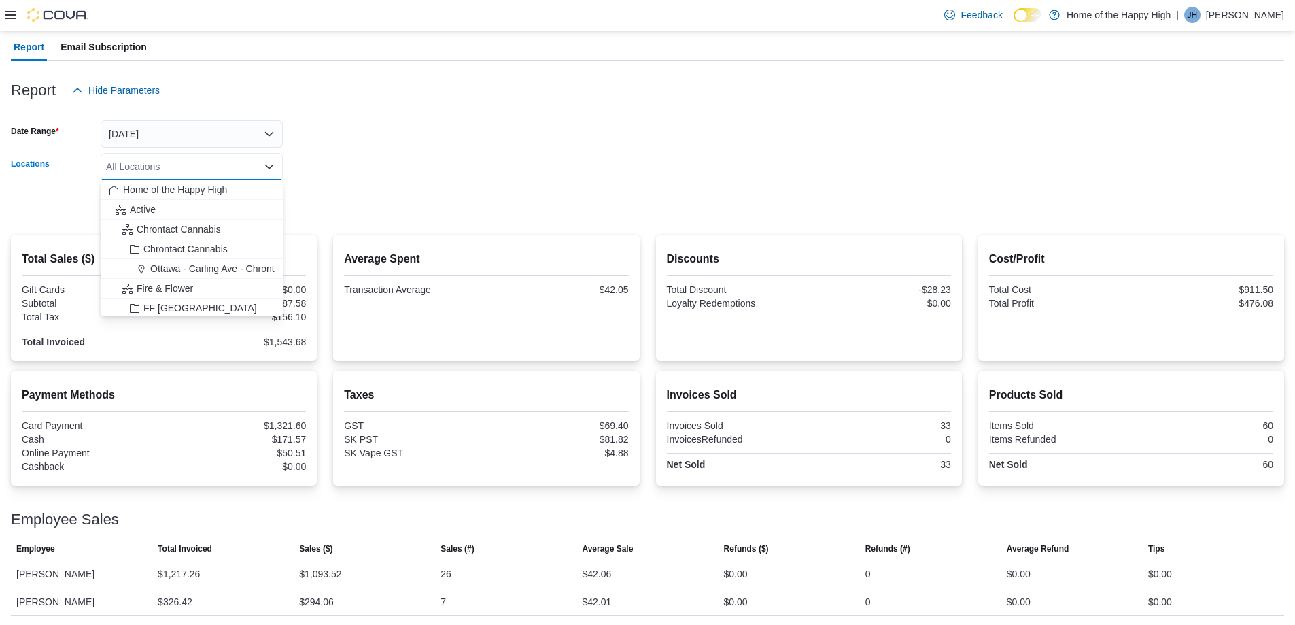
click at [192, 162] on div "All Locations" at bounding box center [192, 166] width 182 height 27
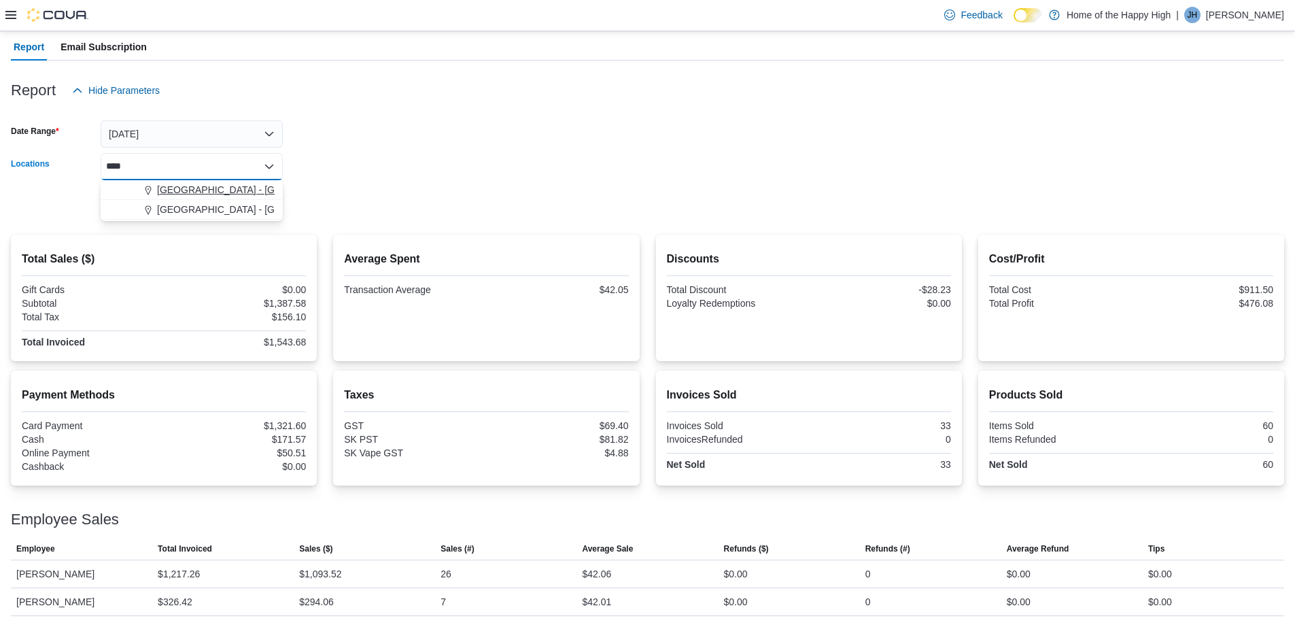
type input "****"
click at [198, 183] on span "[GEOGRAPHIC_DATA] - [GEOGRAPHIC_DATA] - Fire & Flower" at bounding box center [293, 190] width 272 height 14
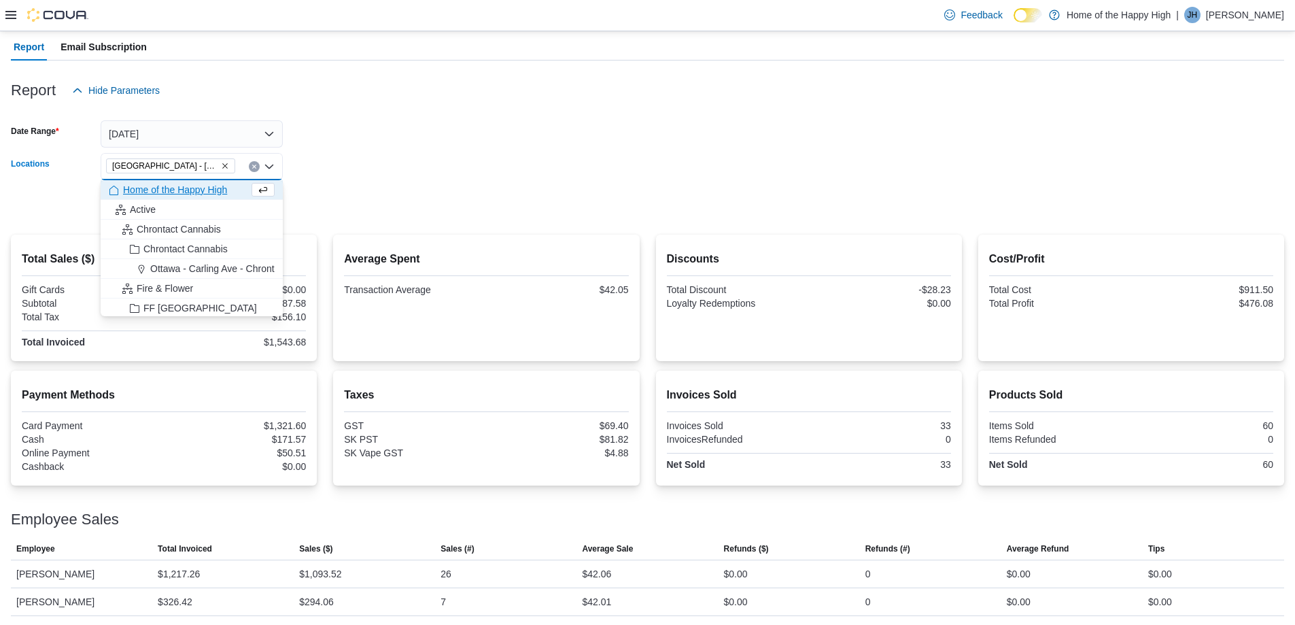
click at [411, 156] on form "Date Range [DATE] Locations [GEOGRAPHIC_DATA] - [GEOGRAPHIC_DATA] - Fire & Flow…" at bounding box center [647, 161] width 1273 height 114
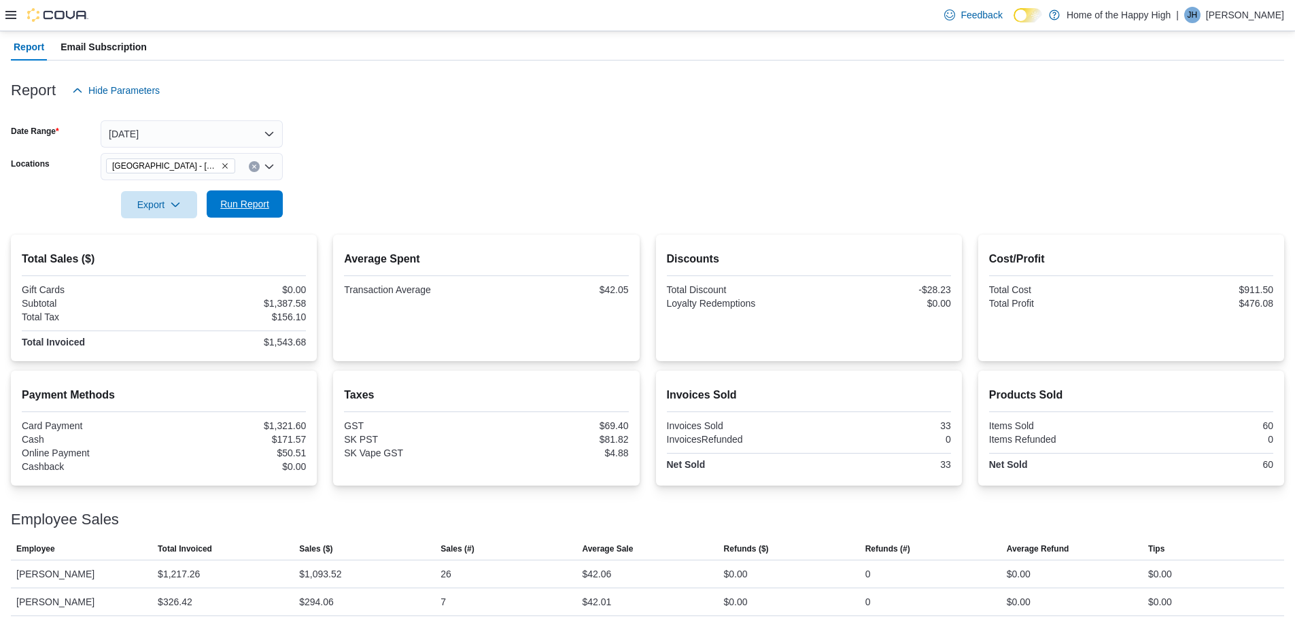
click at [228, 209] on span "Run Report" at bounding box center [244, 204] width 49 height 14
click at [249, 215] on span "Run Report" at bounding box center [245, 203] width 60 height 27
